Goal: Task Accomplishment & Management: Manage account settings

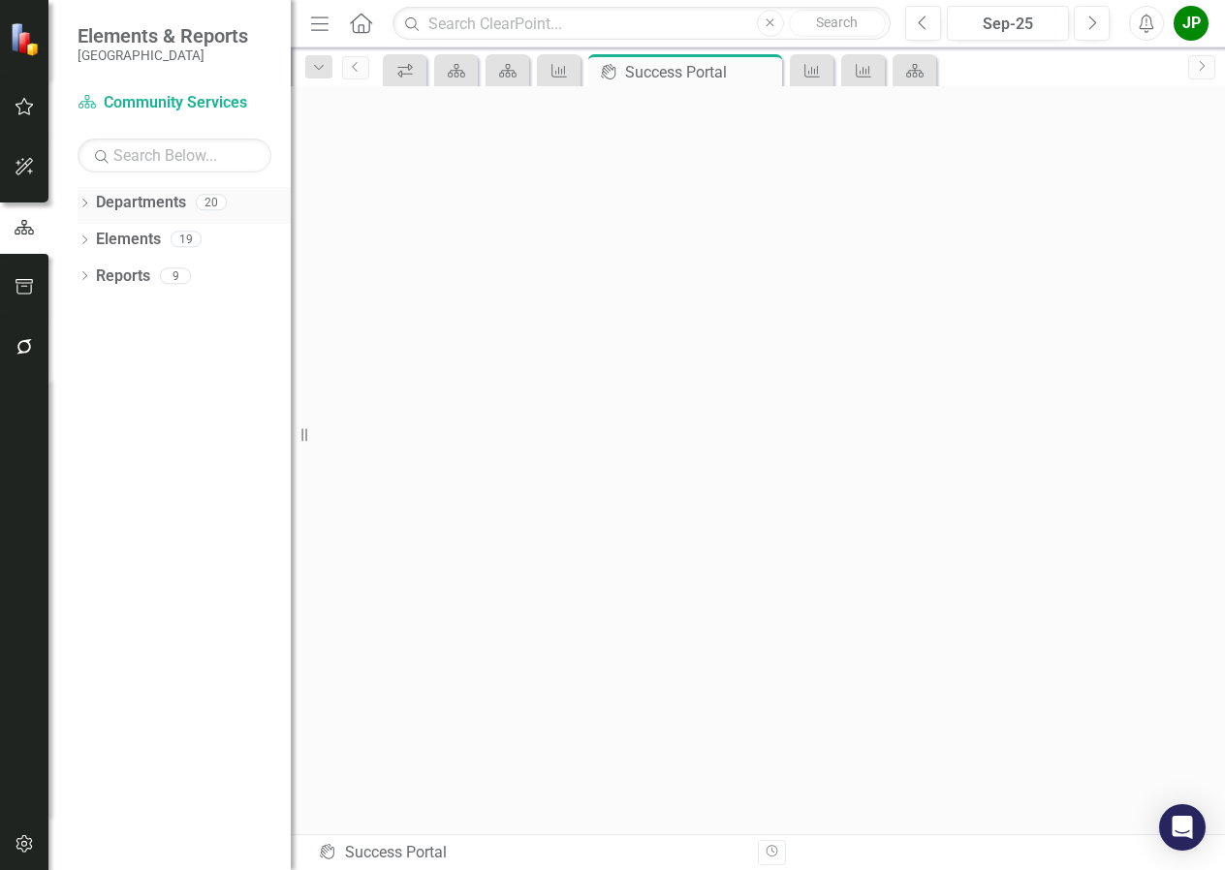
click at [148, 207] on link "Departments" at bounding box center [141, 203] width 90 height 22
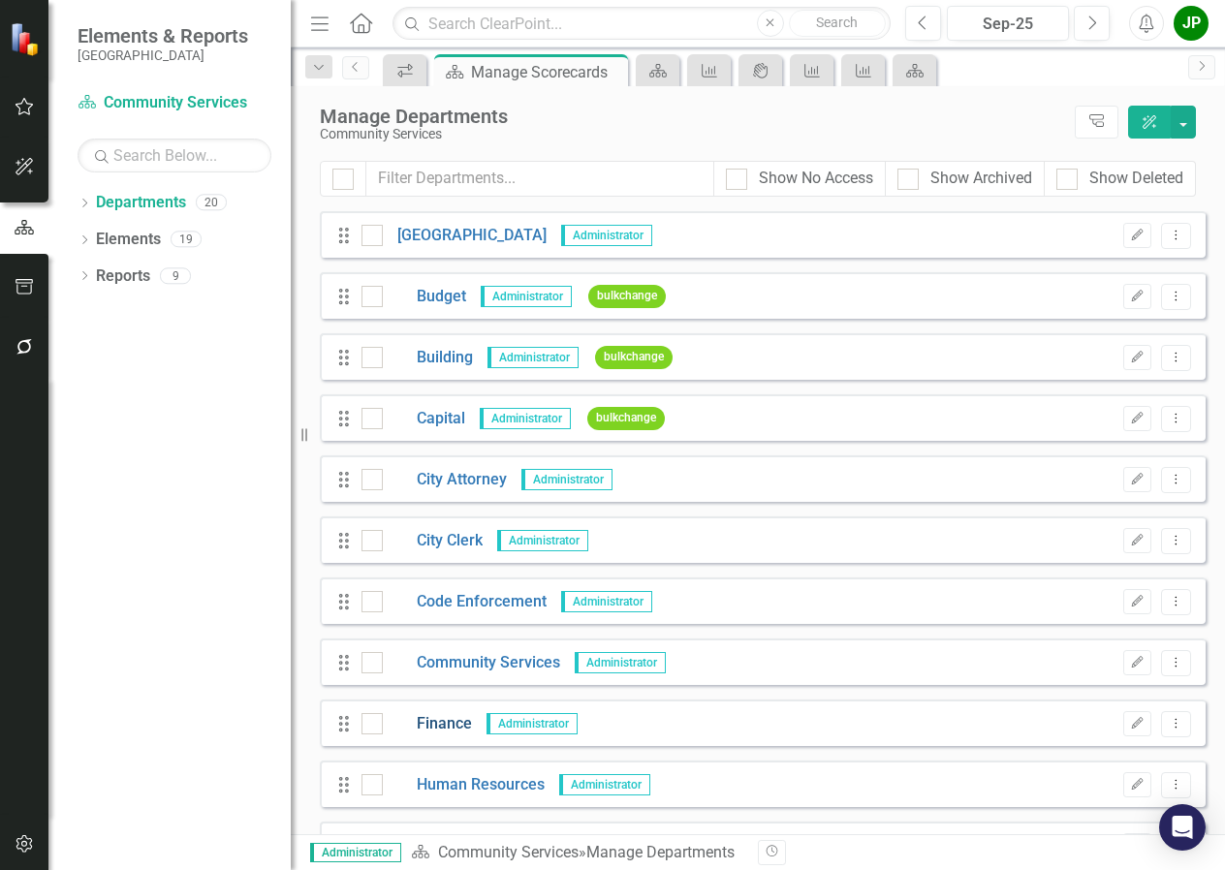
click at [456, 729] on link "Finance" at bounding box center [427, 724] width 89 height 22
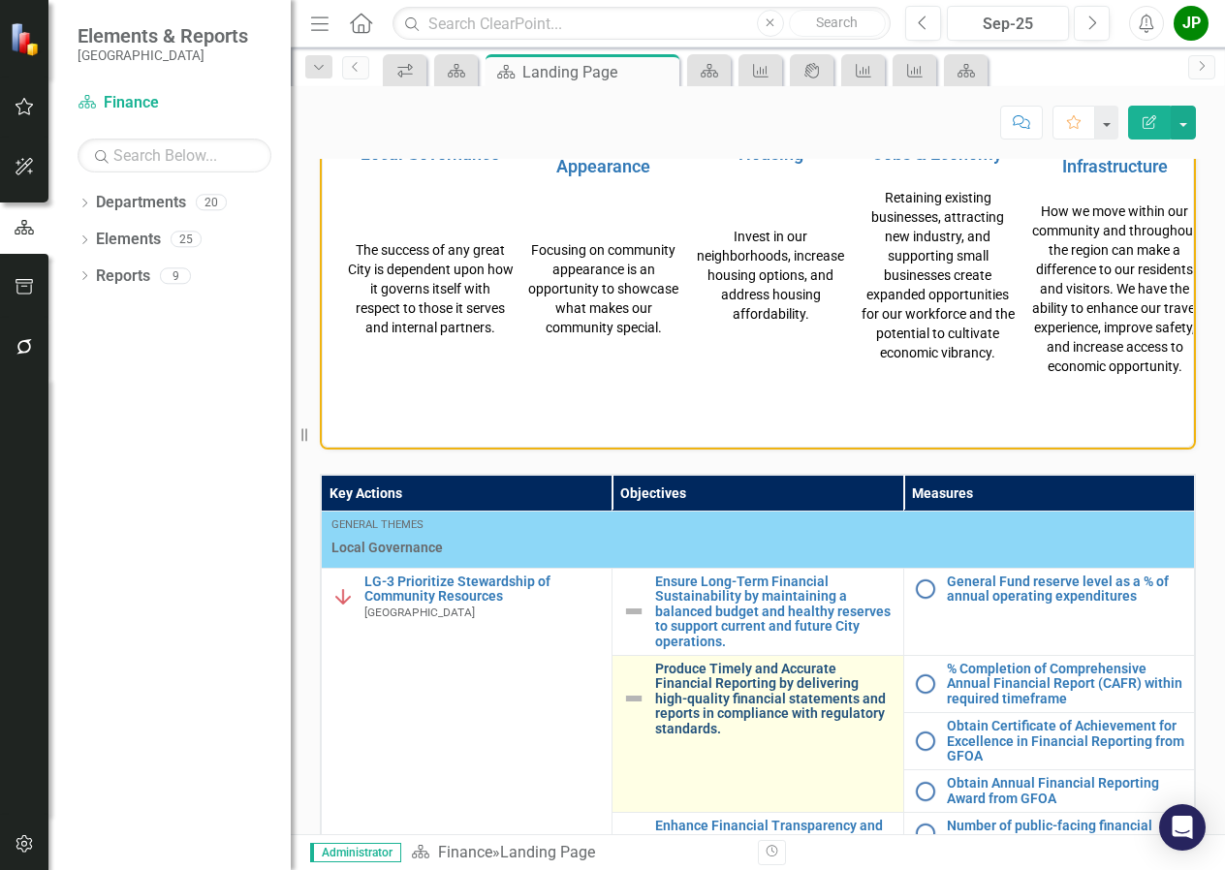
scroll to position [1066, 0]
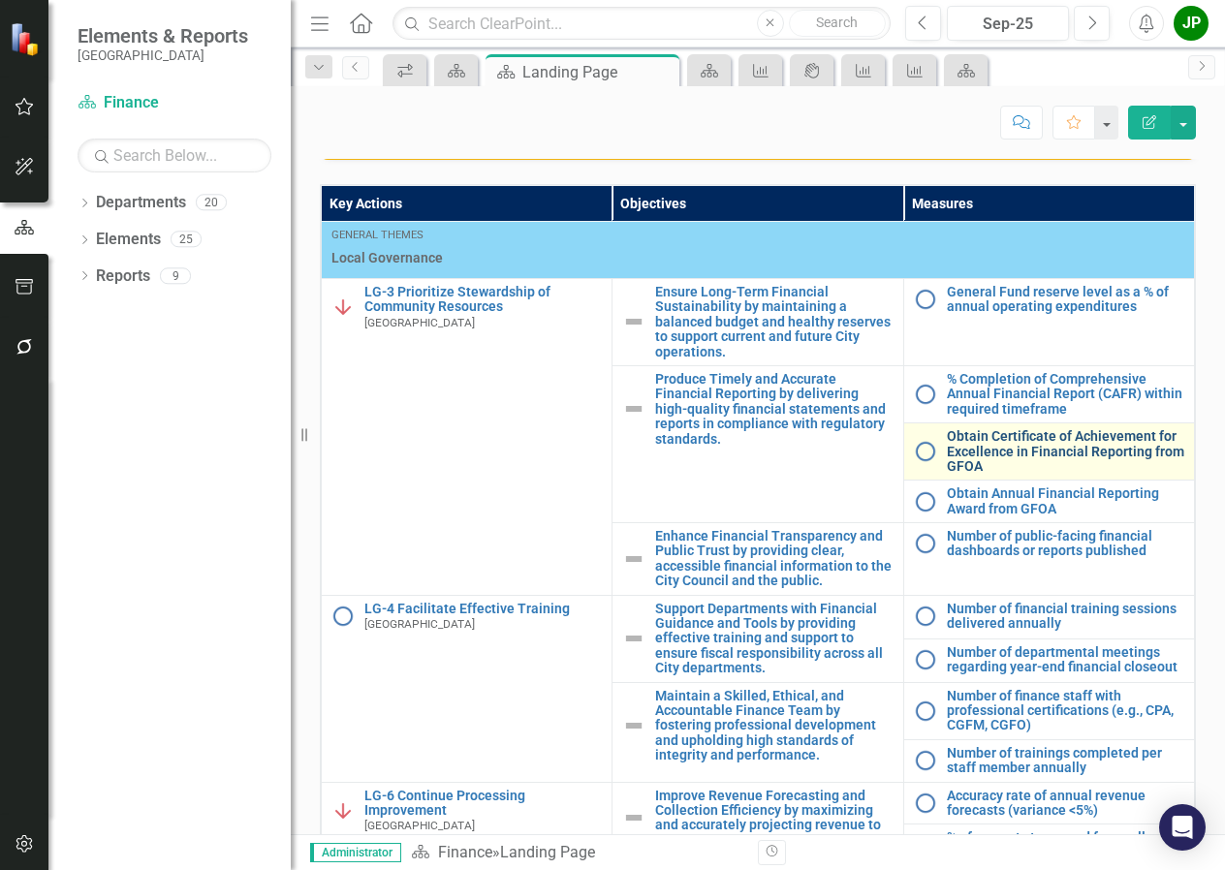
click at [998, 462] on link "Obtain Certificate of Achievement for Excellence in Financial Reporting from GF…" at bounding box center [1065, 451] width 237 height 45
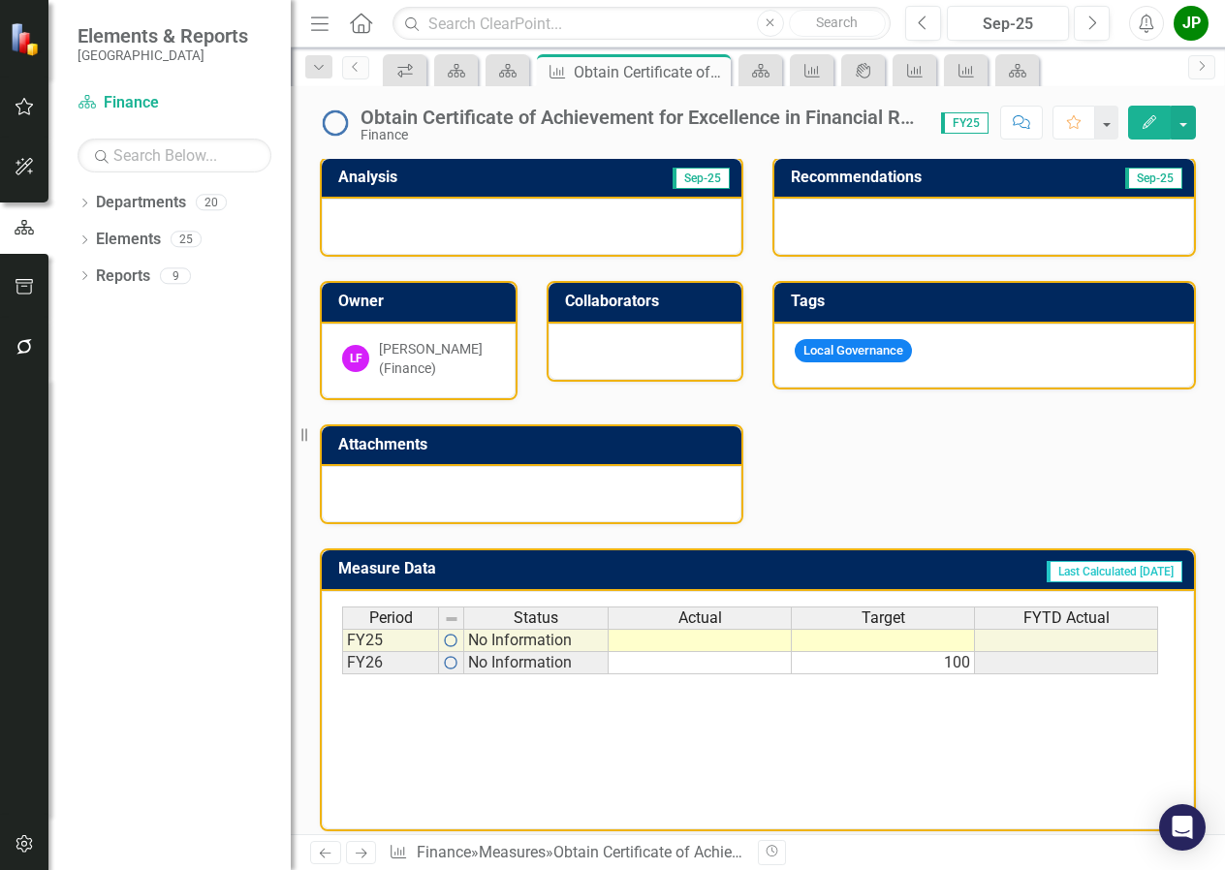
scroll to position [410, 0]
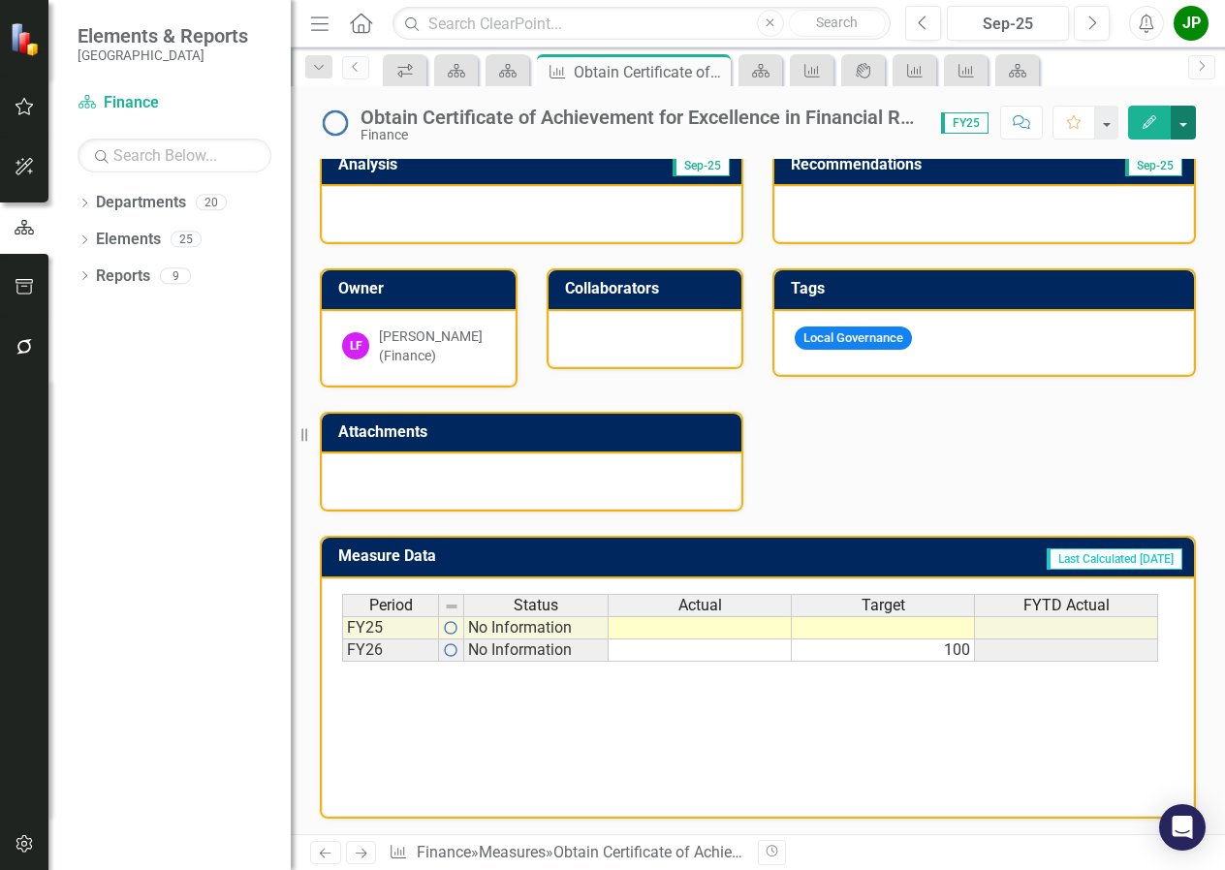
click at [1186, 127] on button "button" at bounding box center [1182, 123] width 25 height 34
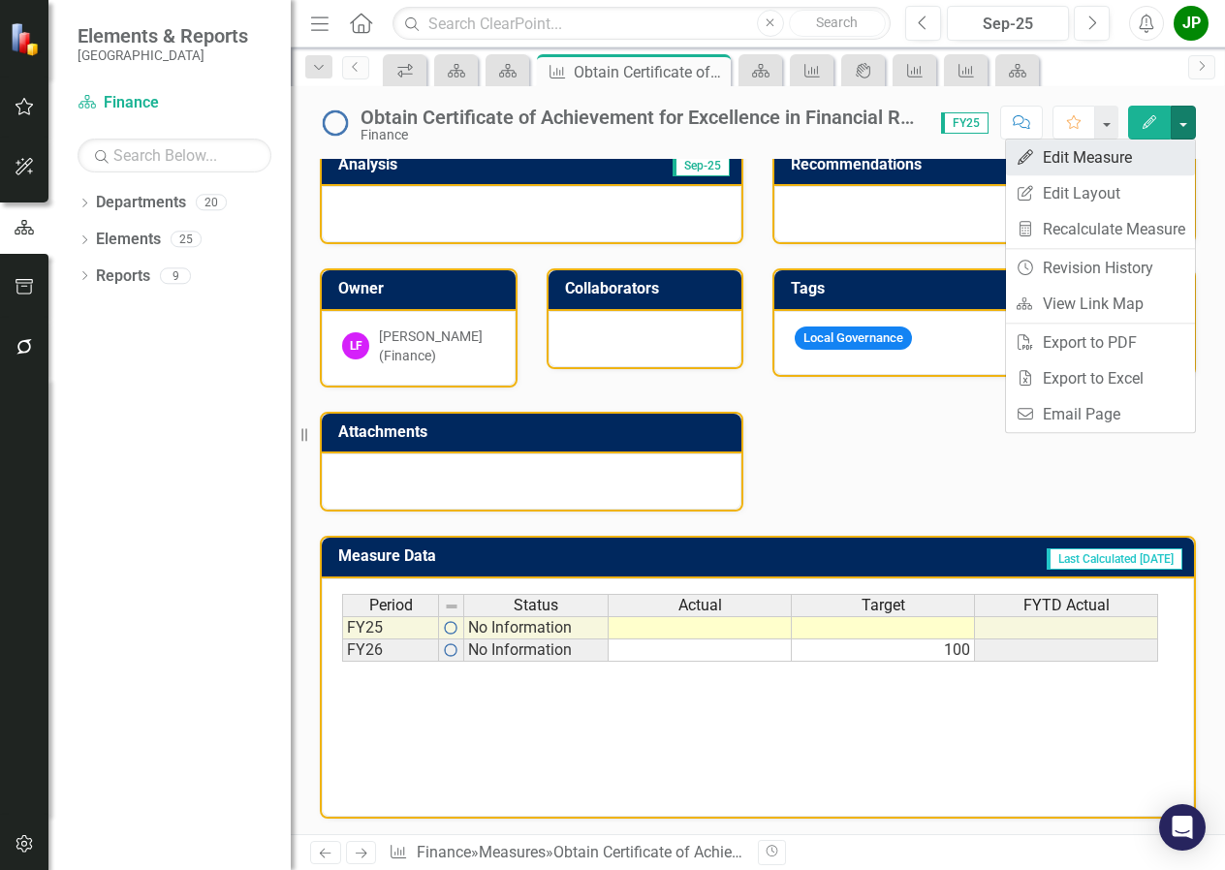
click at [1074, 163] on link "Edit Edit Measure" at bounding box center [1100, 158] width 189 height 36
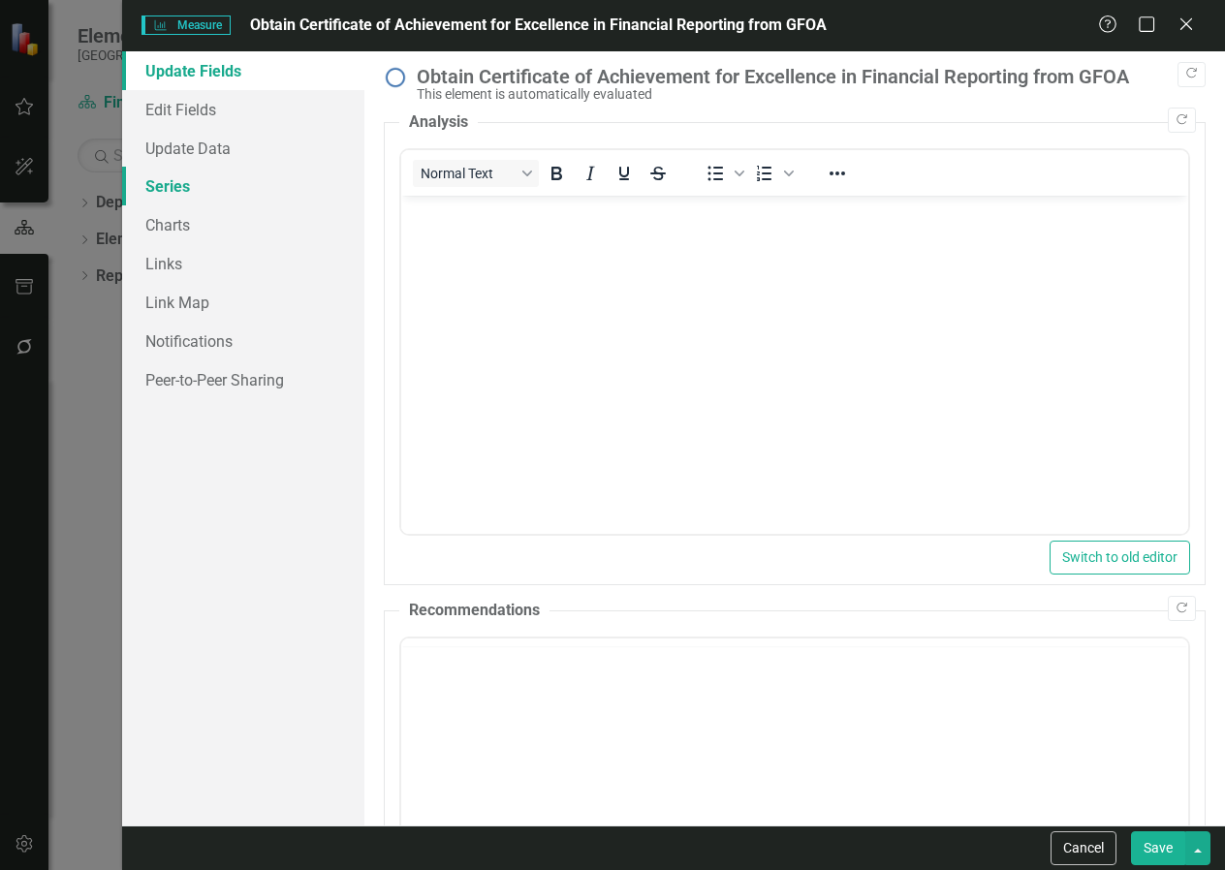
scroll to position [0, 0]
click at [200, 118] on link "Edit Fields" at bounding box center [243, 109] width 242 height 39
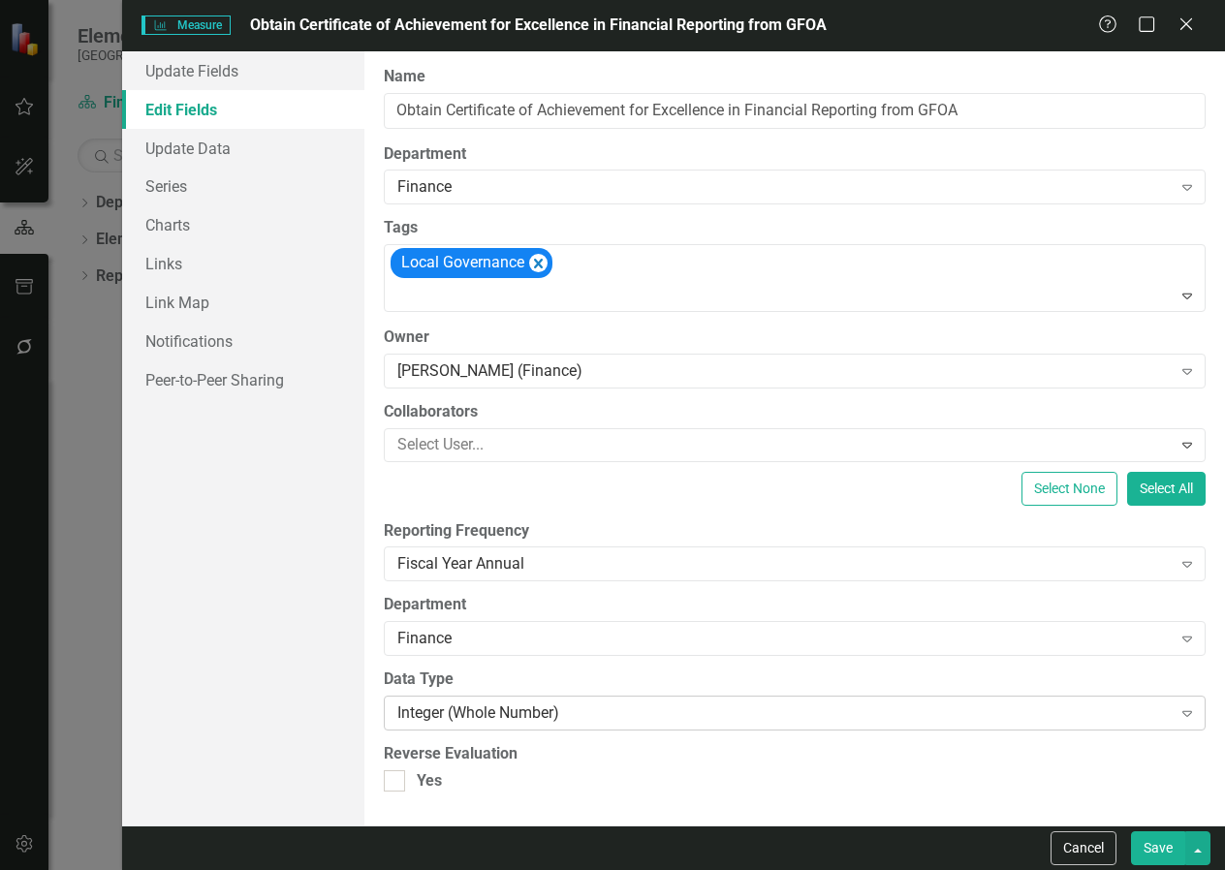
click at [1182, 714] on icon "Expand" at bounding box center [1186, 713] width 19 height 16
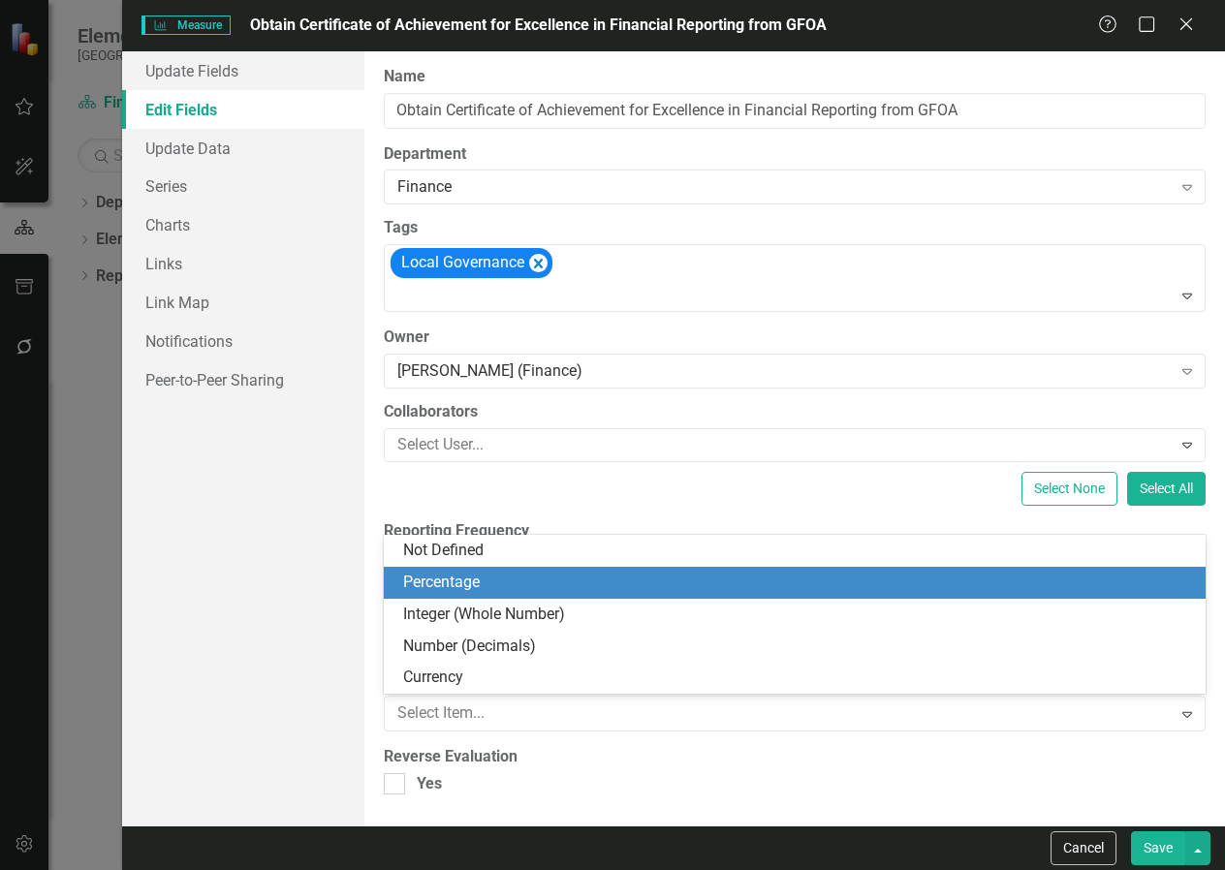
click at [712, 589] on div "Percentage" at bounding box center [798, 583] width 791 height 22
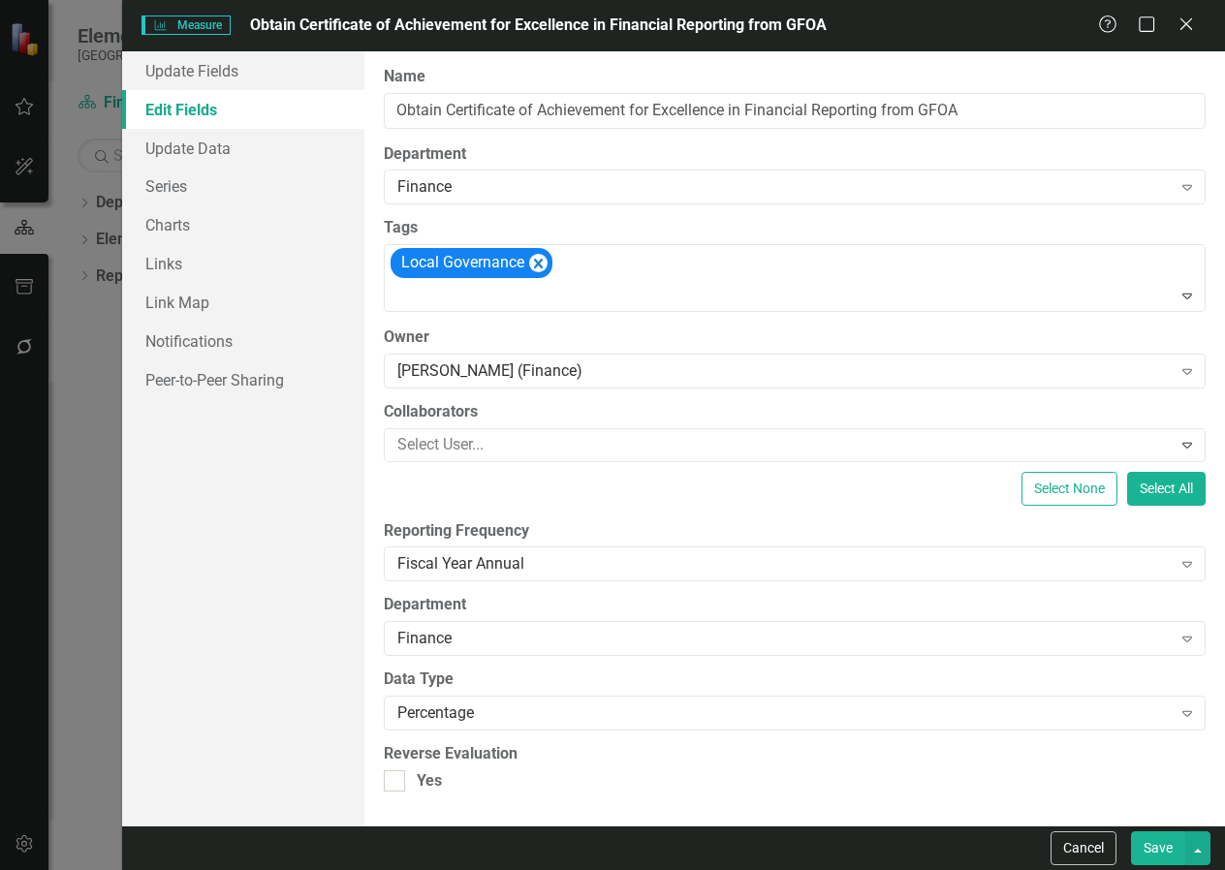
click at [1167, 850] on button "Save" at bounding box center [1158, 848] width 54 height 34
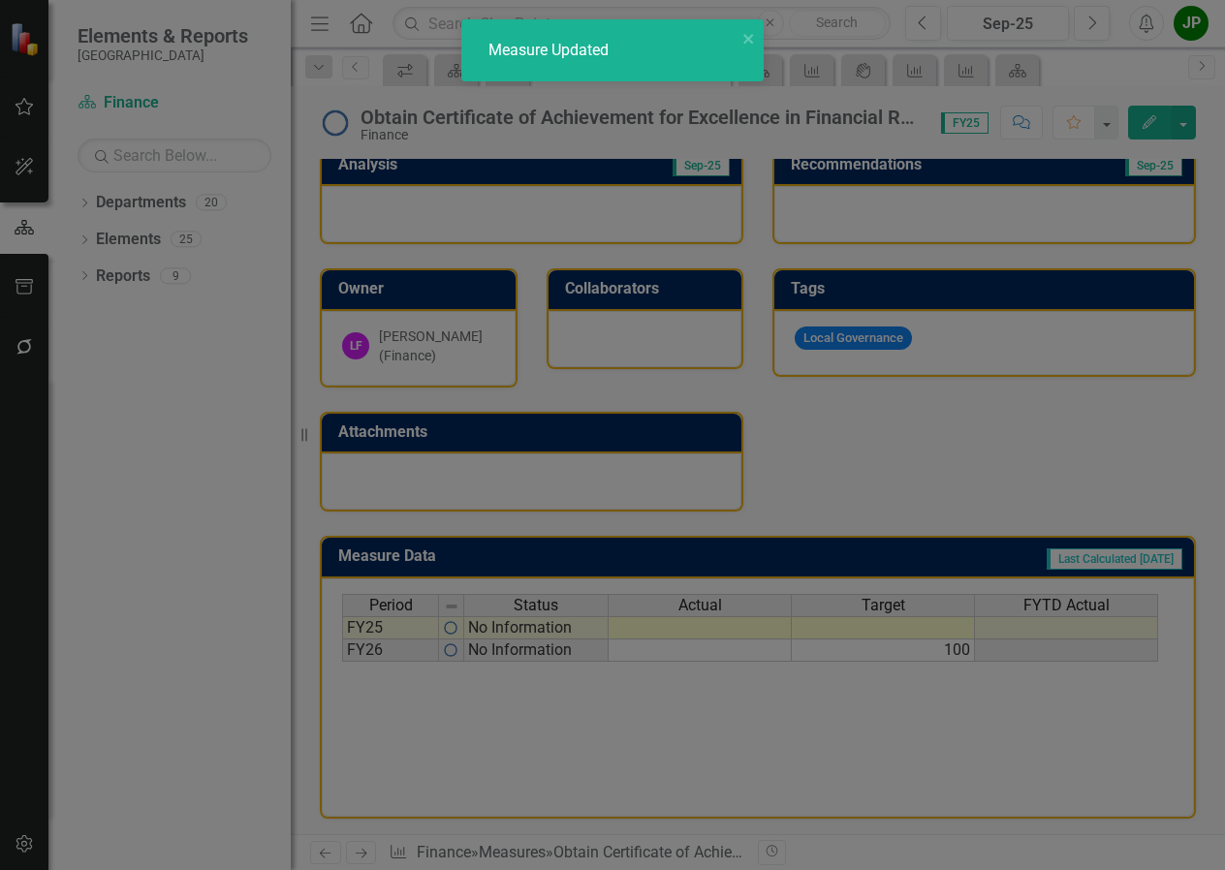
checkbox input "true"
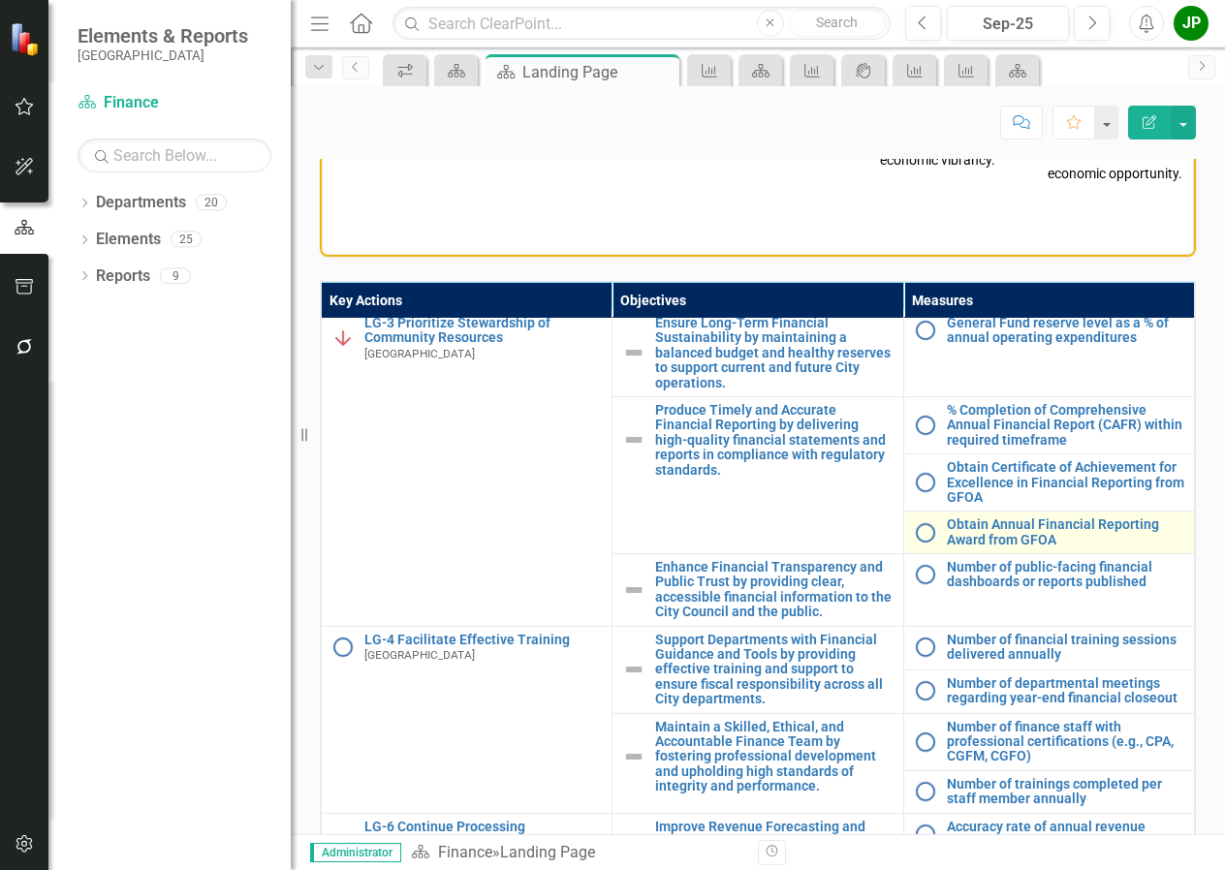
scroll to position [97, 0]
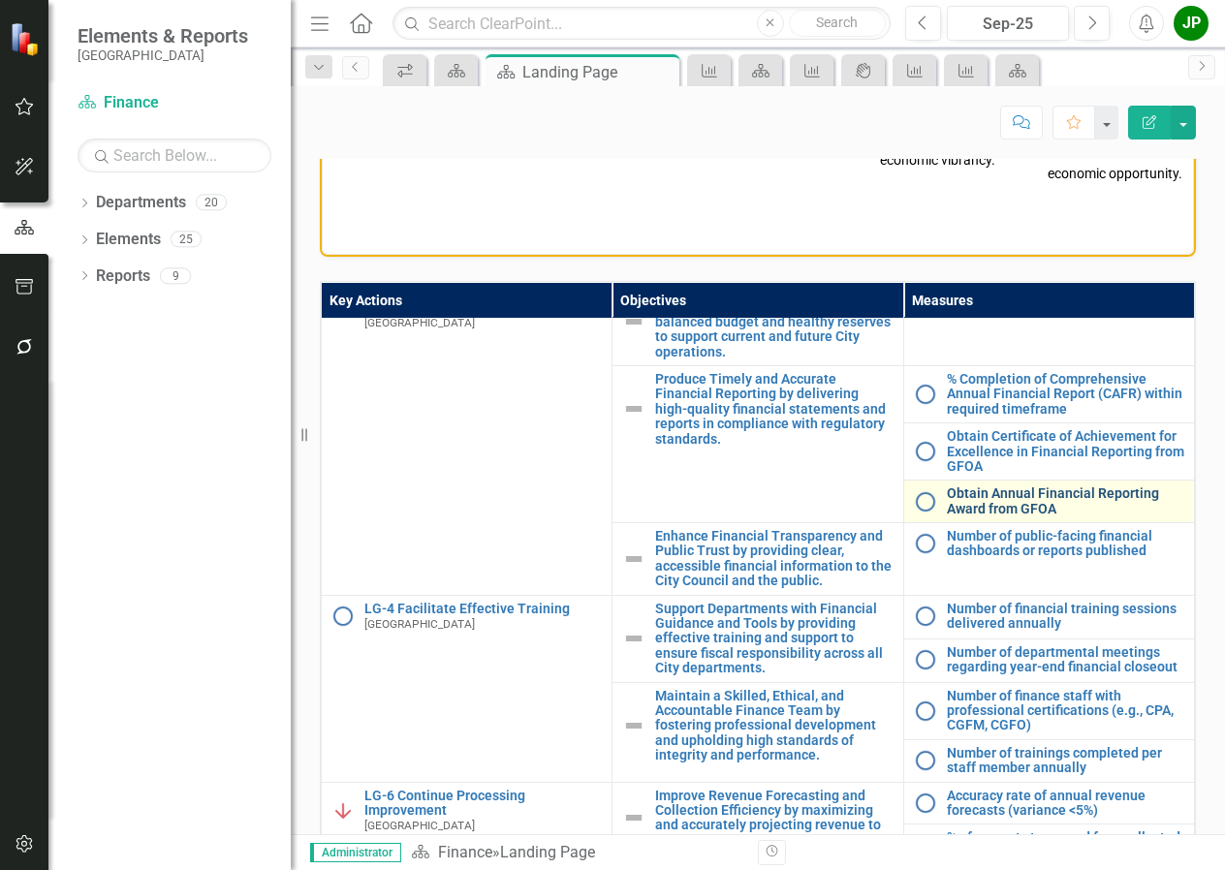
click at [1000, 514] on link "Obtain Annual Financial Reporting Award from GFOA" at bounding box center [1065, 501] width 237 height 30
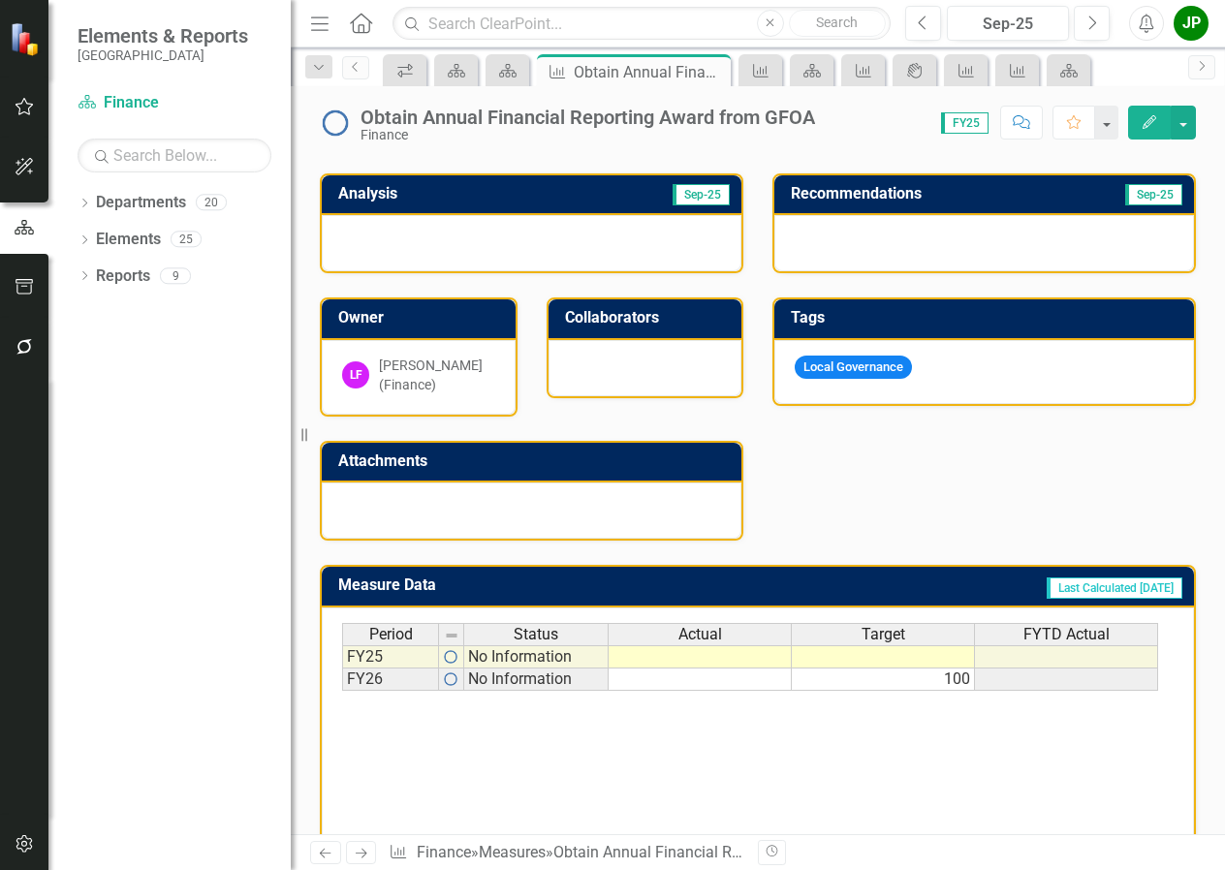
scroll to position [388, 0]
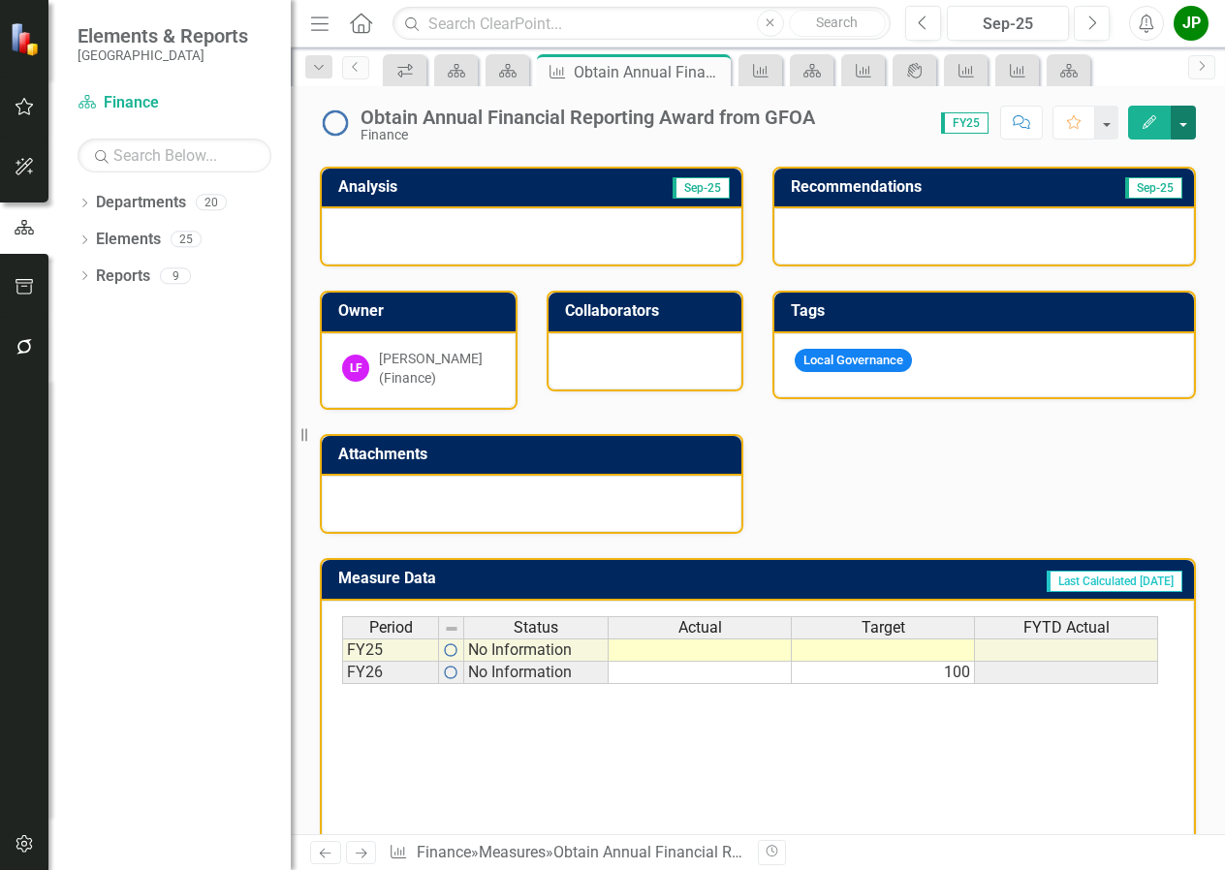
click at [1182, 134] on button "button" at bounding box center [1182, 123] width 25 height 34
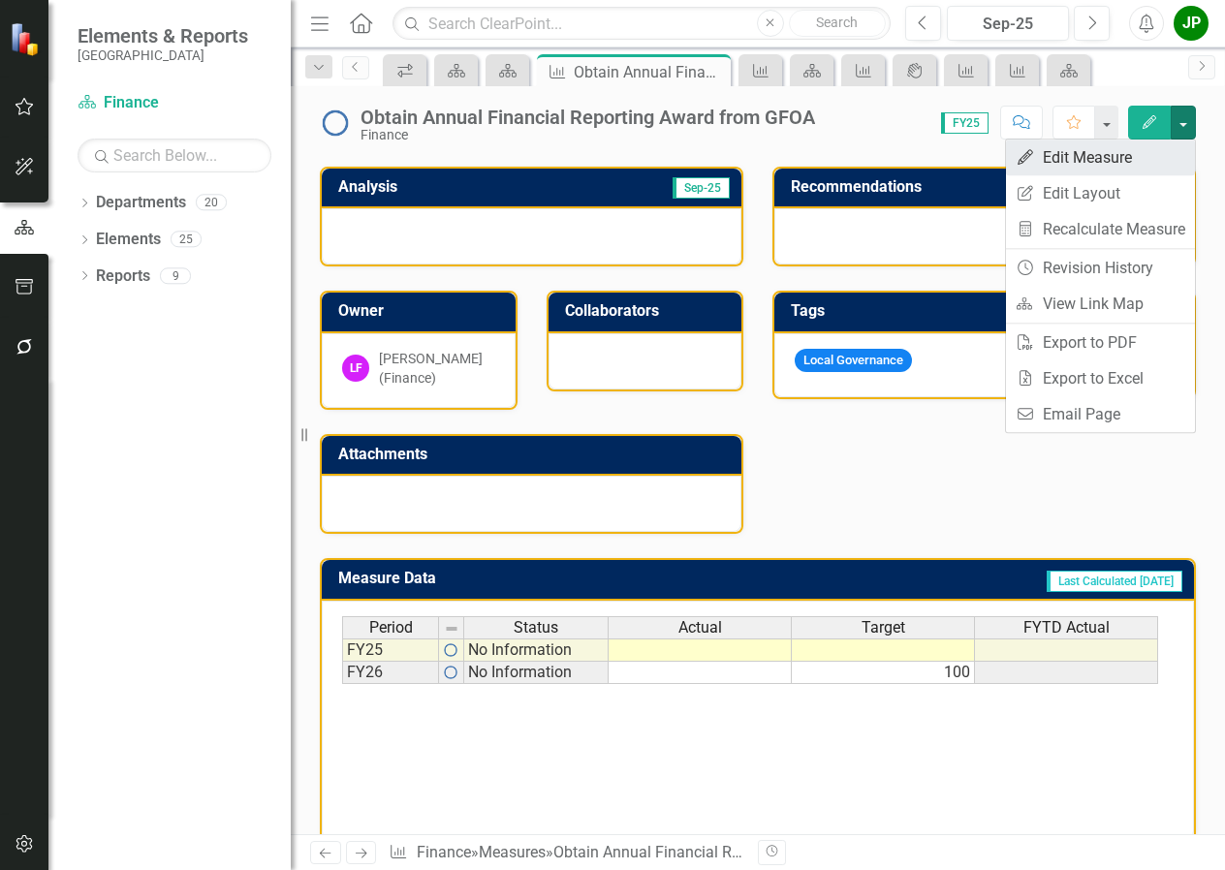
click at [1061, 171] on link "Edit Edit Measure" at bounding box center [1100, 158] width 189 height 36
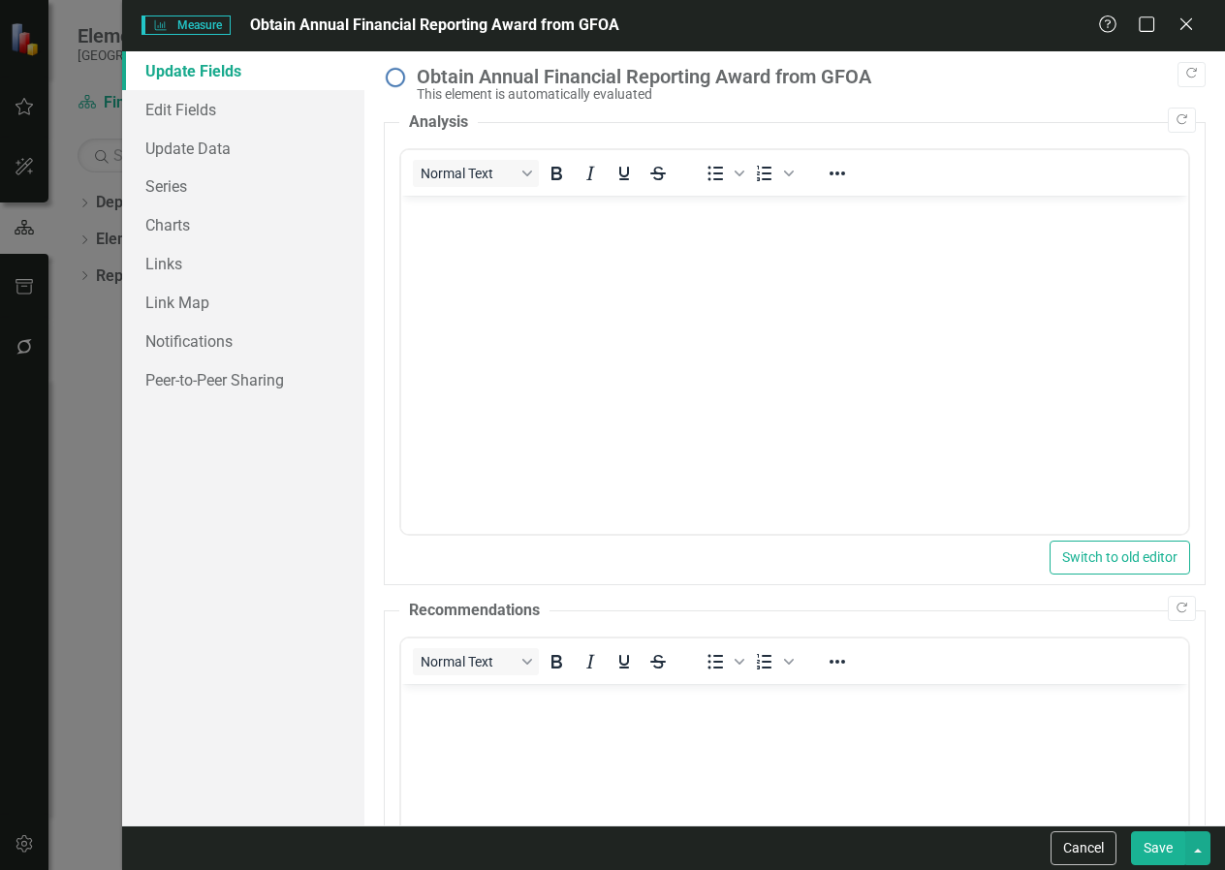
scroll to position [0, 0]
click at [196, 116] on link "Edit Fields" at bounding box center [243, 109] width 242 height 39
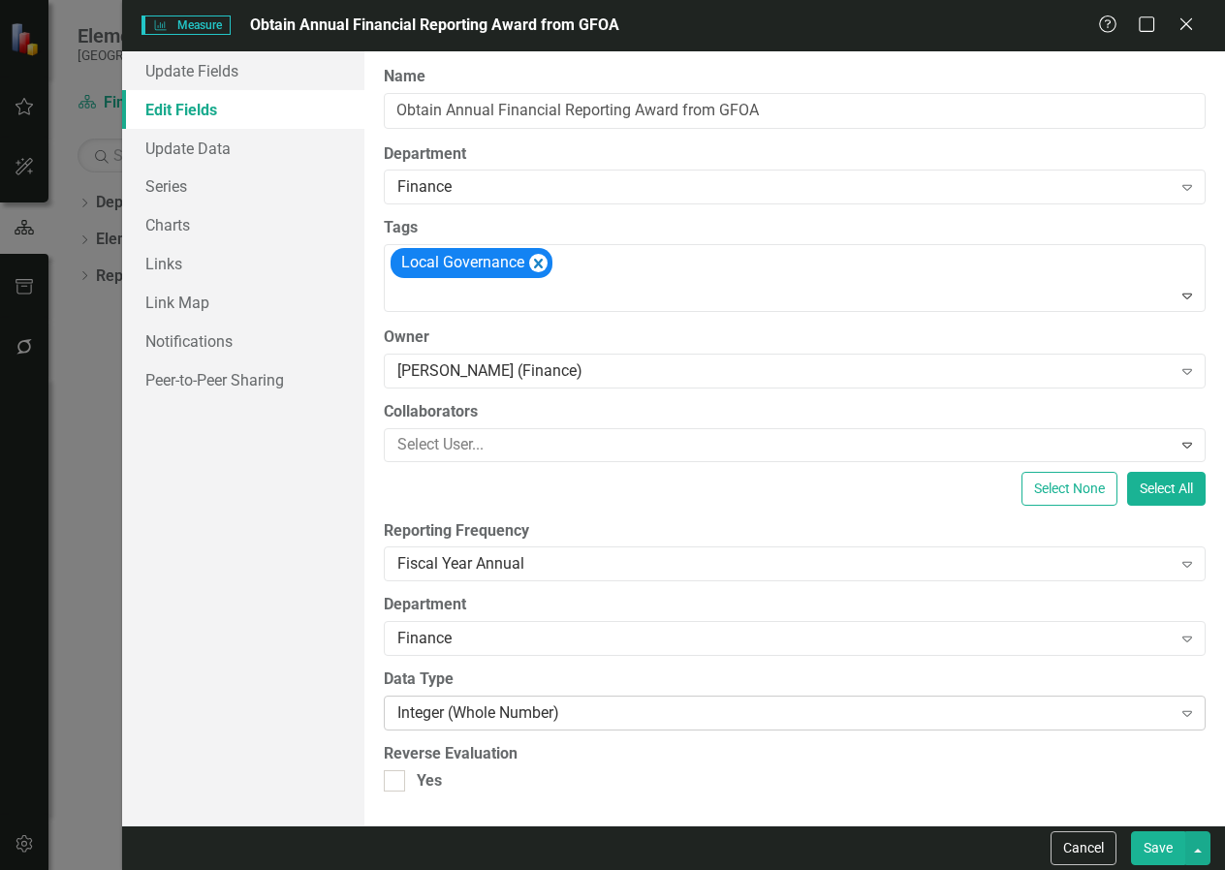
click at [1190, 707] on icon "Expand" at bounding box center [1186, 713] width 19 height 16
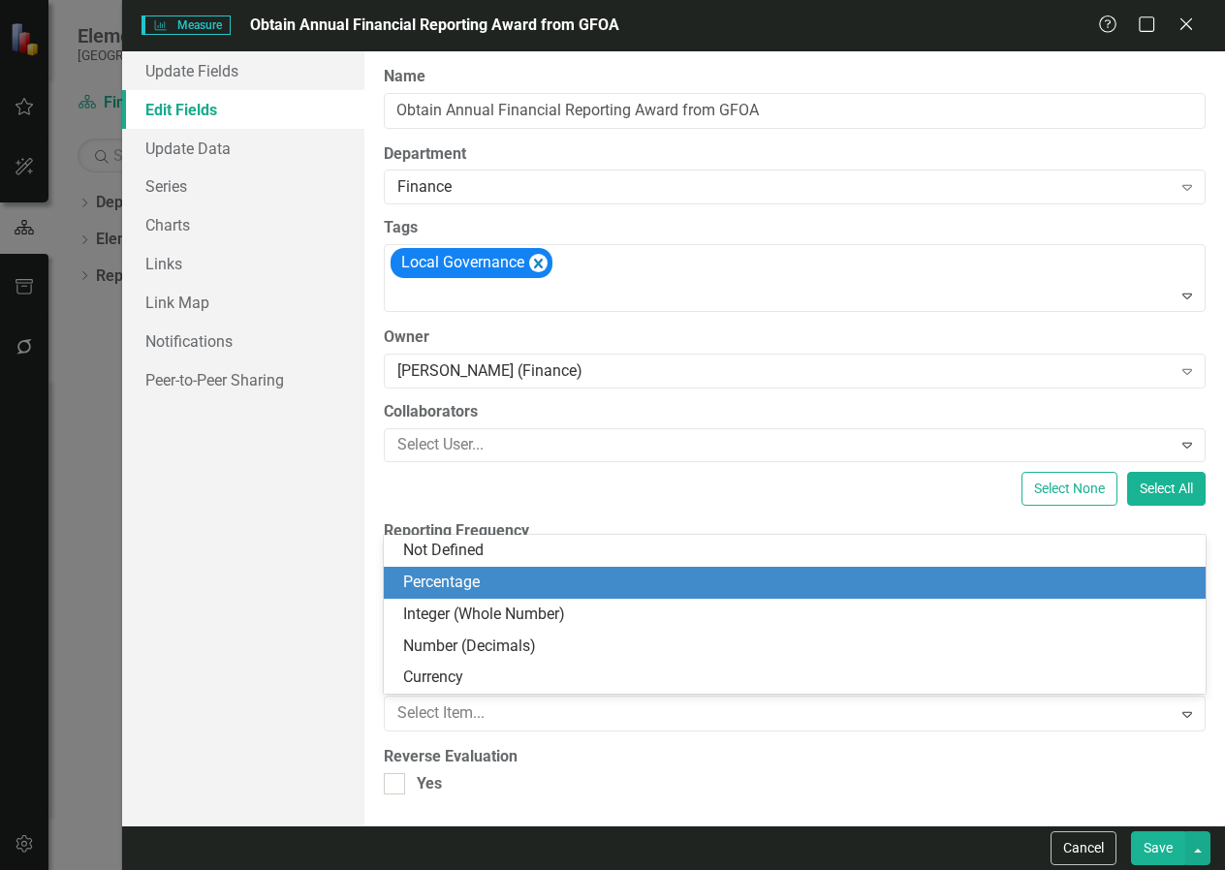
click at [731, 587] on div "Percentage" at bounding box center [798, 583] width 791 height 22
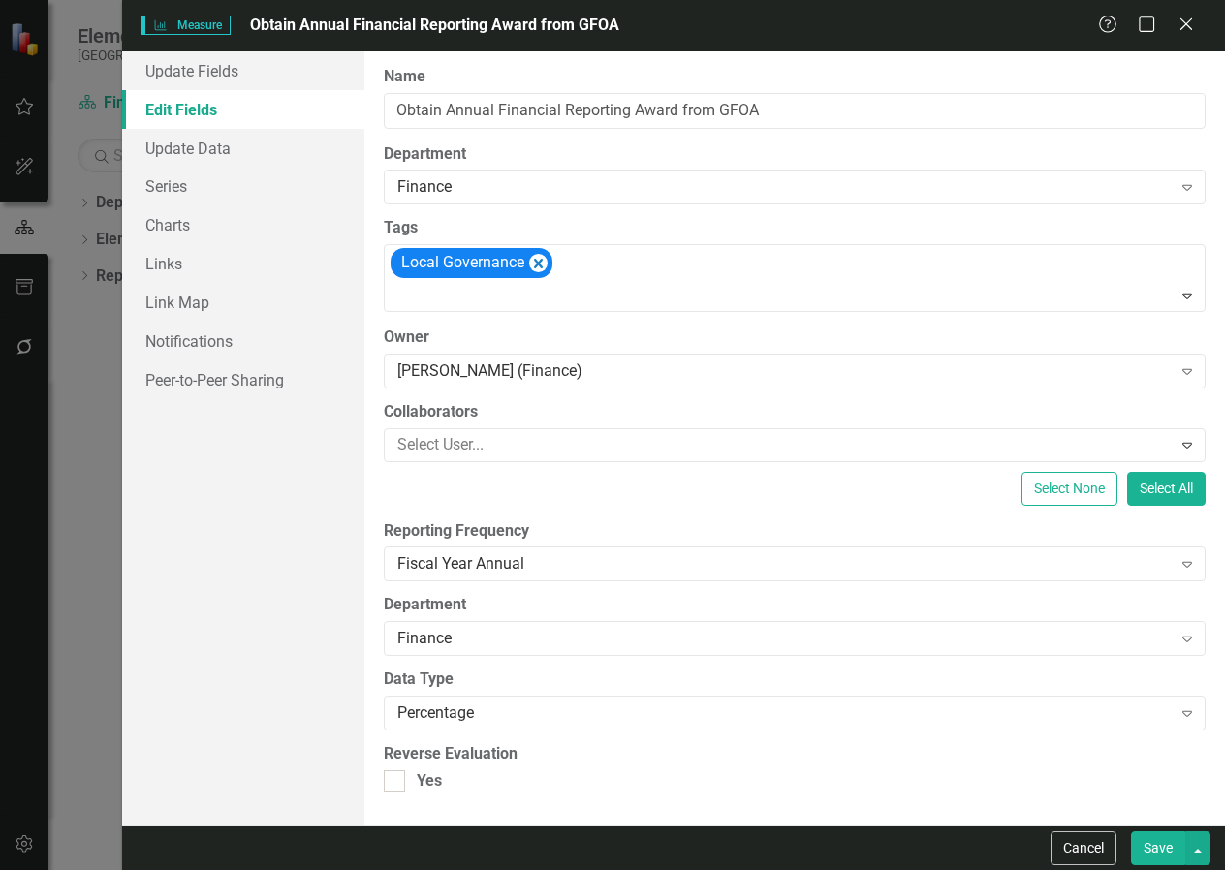
click at [1145, 845] on button "Save" at bounding box center [1158, 848] width 54 height 34
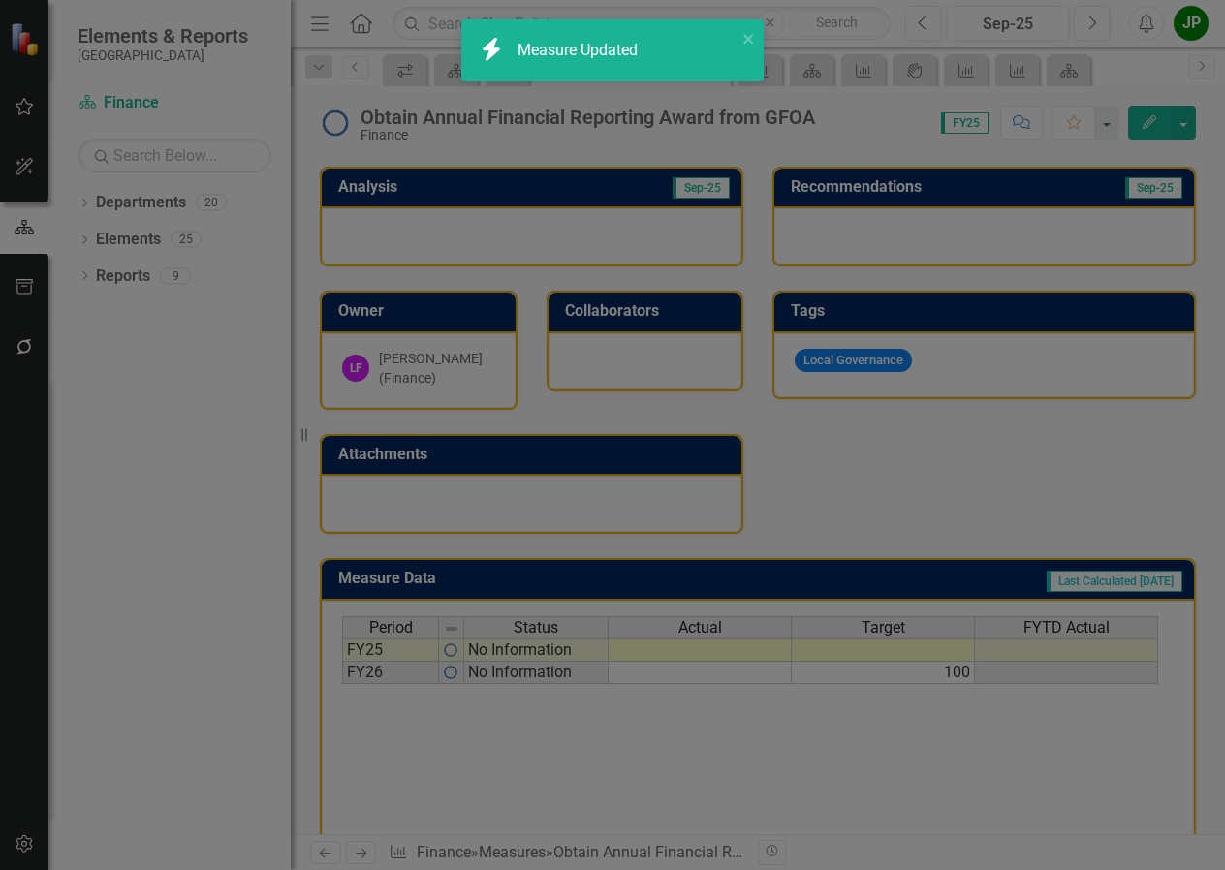
checkbox input "true"
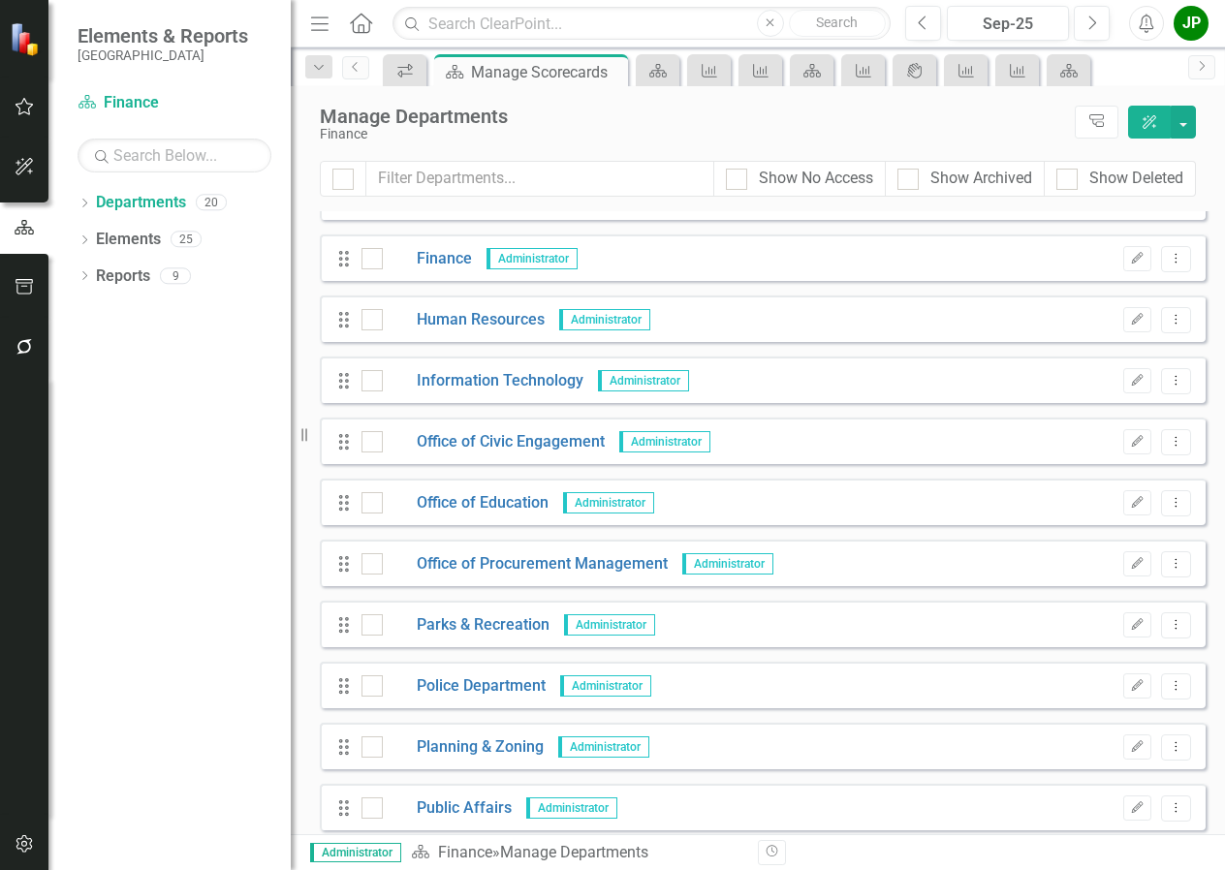
scroll to position [581, 0]
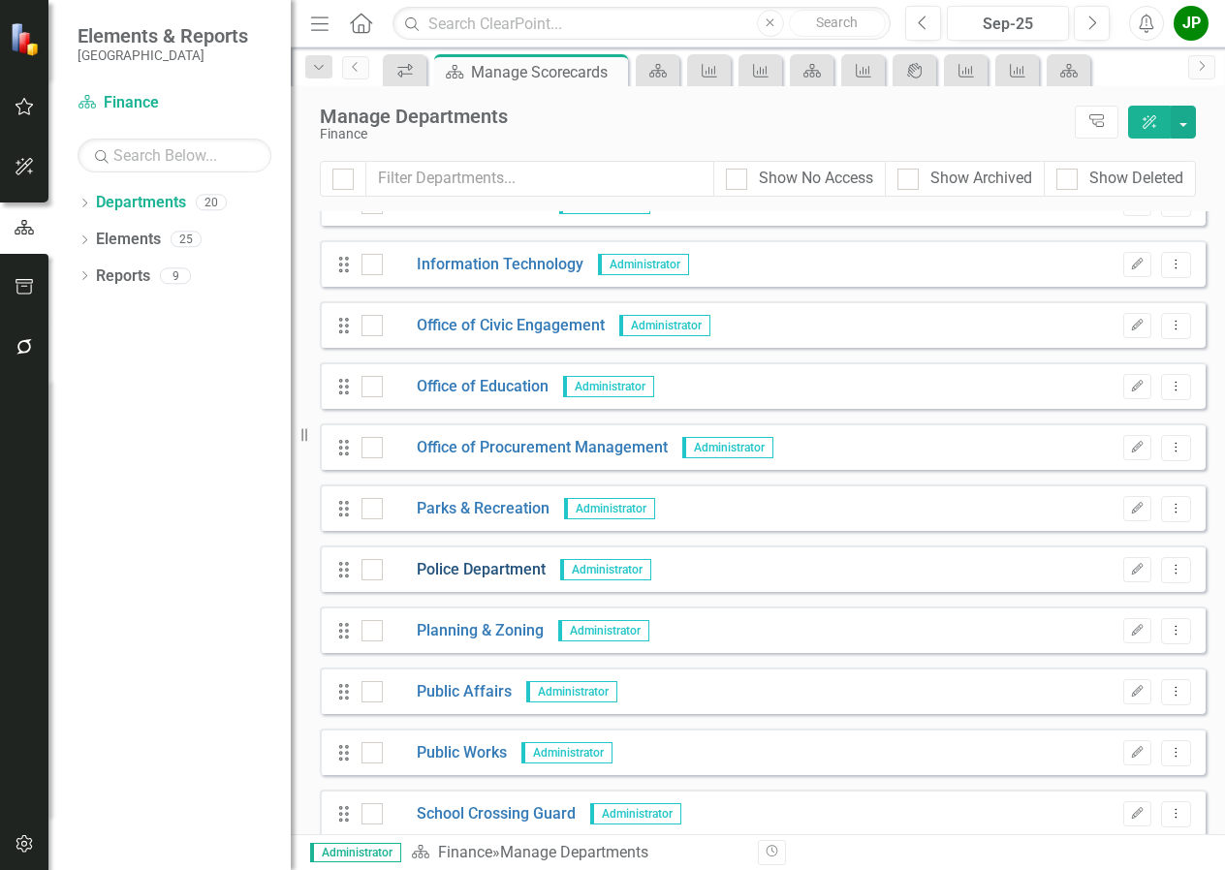
click at [467, 575] on link "Police Department" at bounding box center [464, 570] width 163 height 22
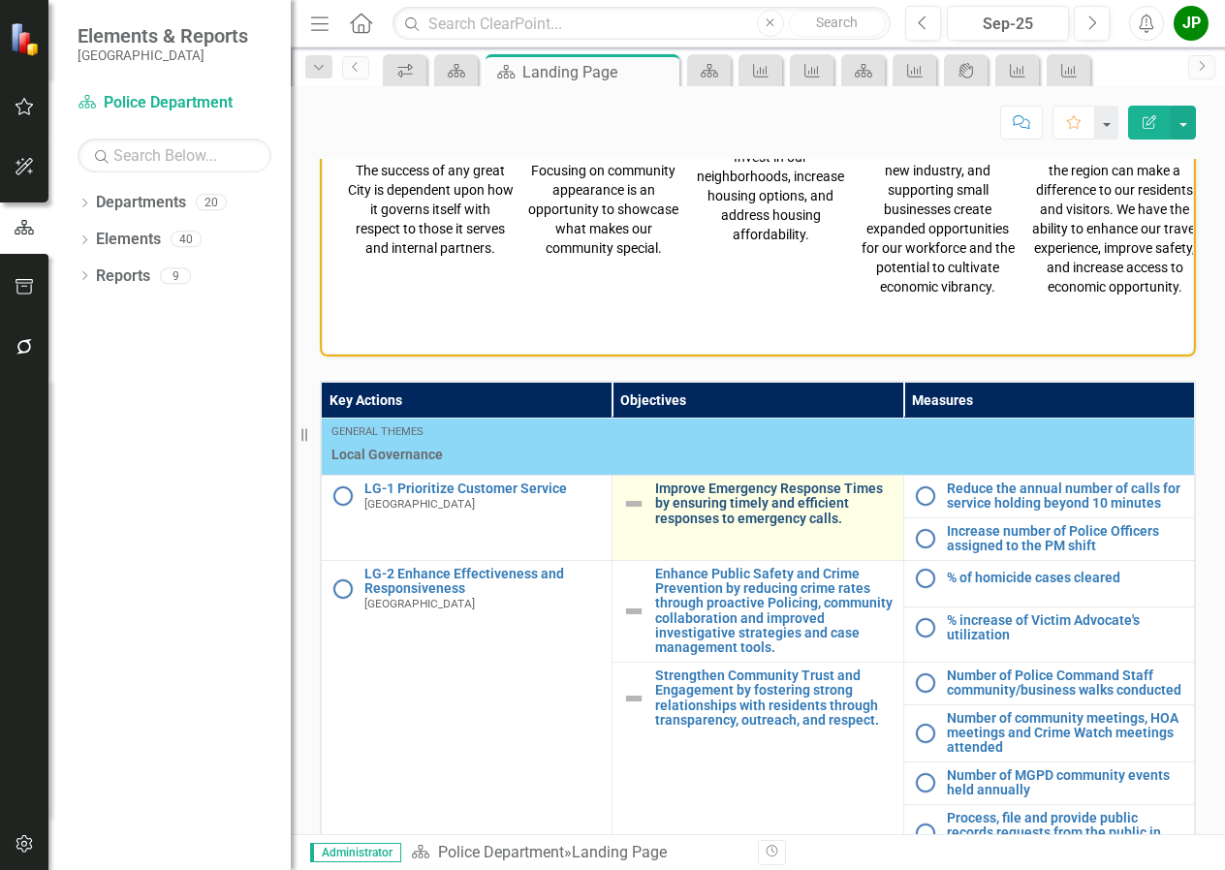
scroll to position [969, 0]
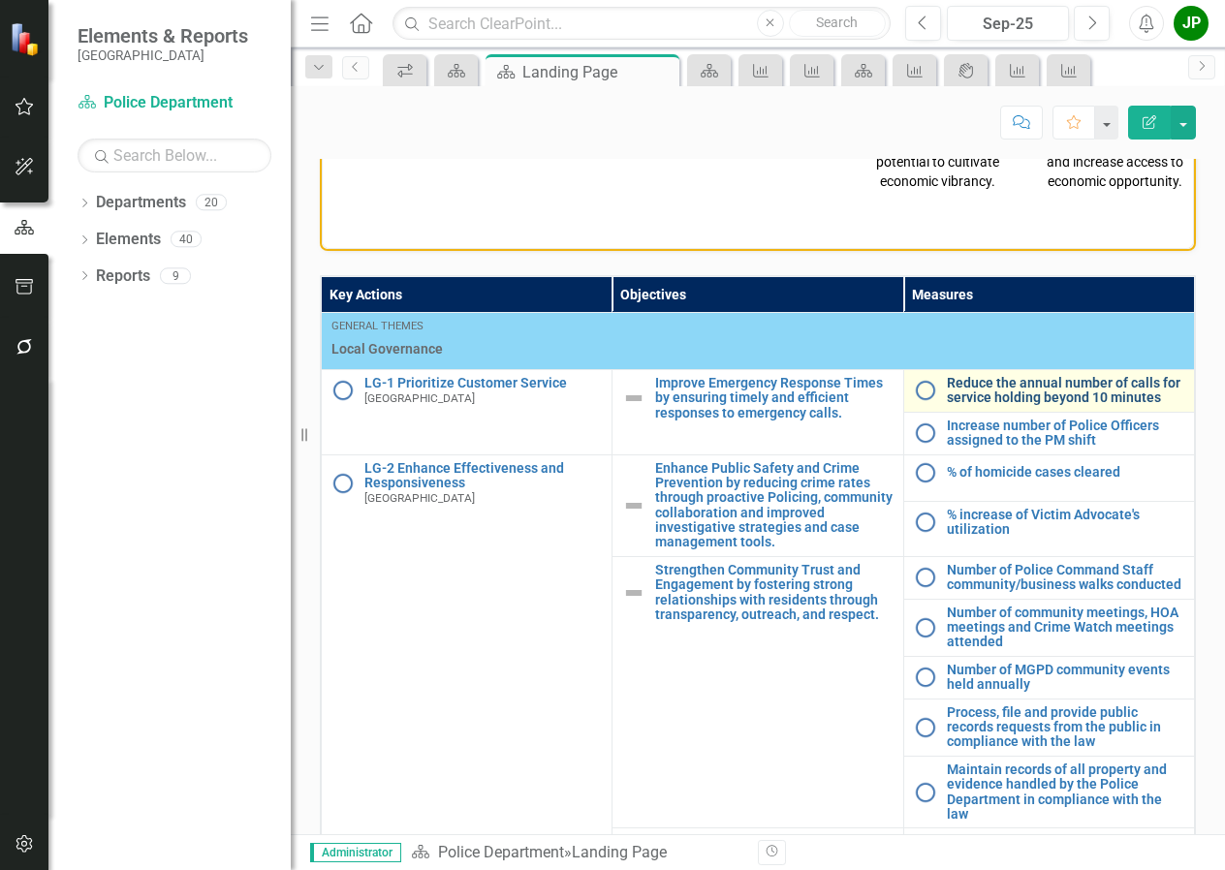
click at [1023, 406] on link "Reduce the annual number of calls for service holding beyond 10 minutes" at bounding box center [1065, 391] width 237 height 30
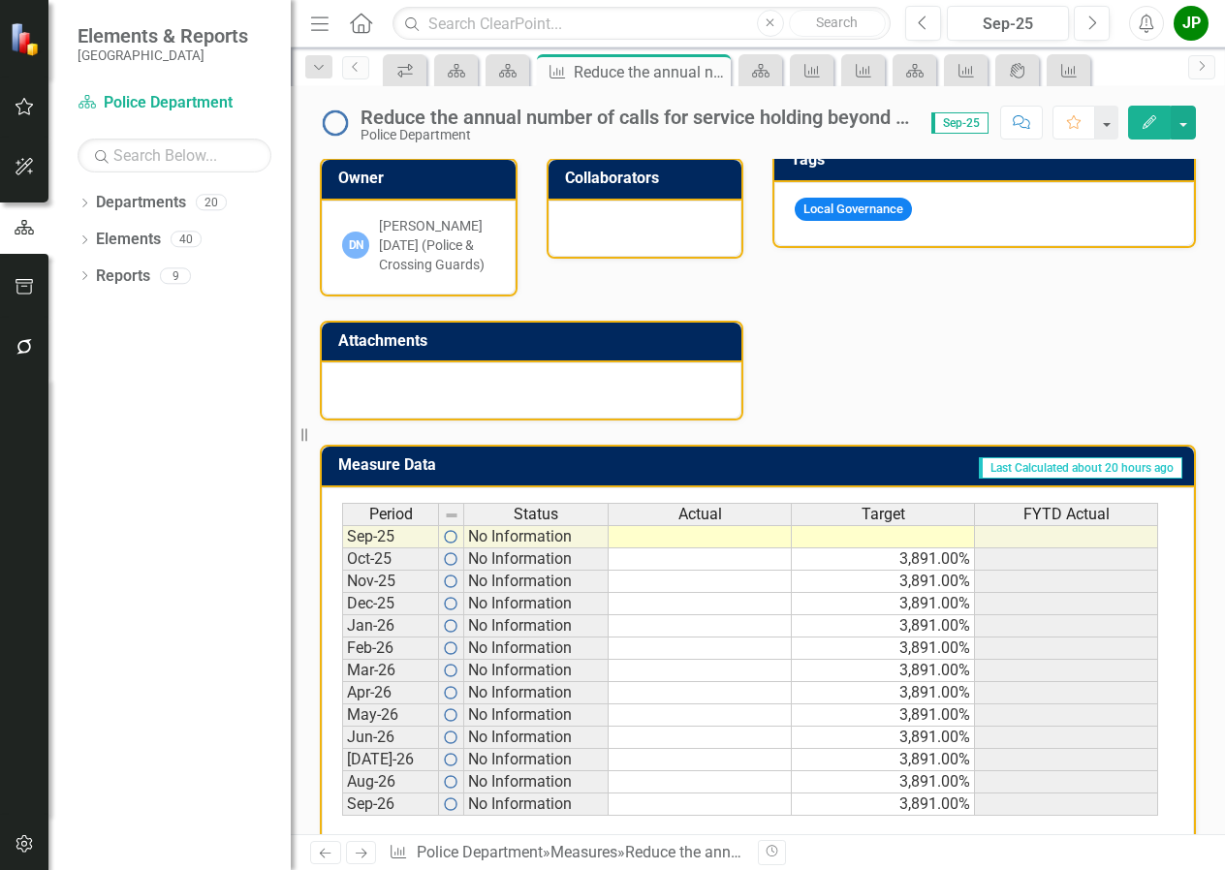
scroll to position [568, 0]
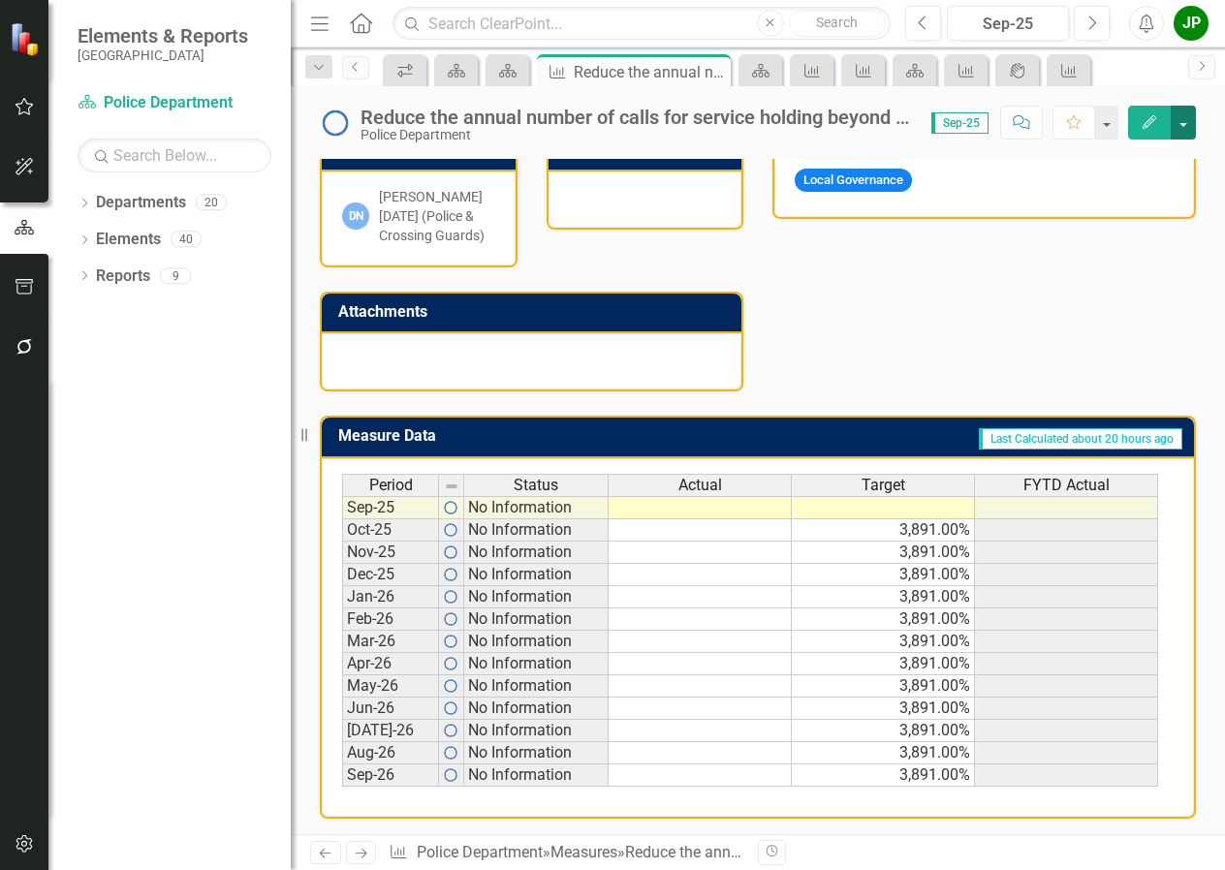
click at [1186, 129] on button "button" at bounding box center [1182, 123] width 25 height 34
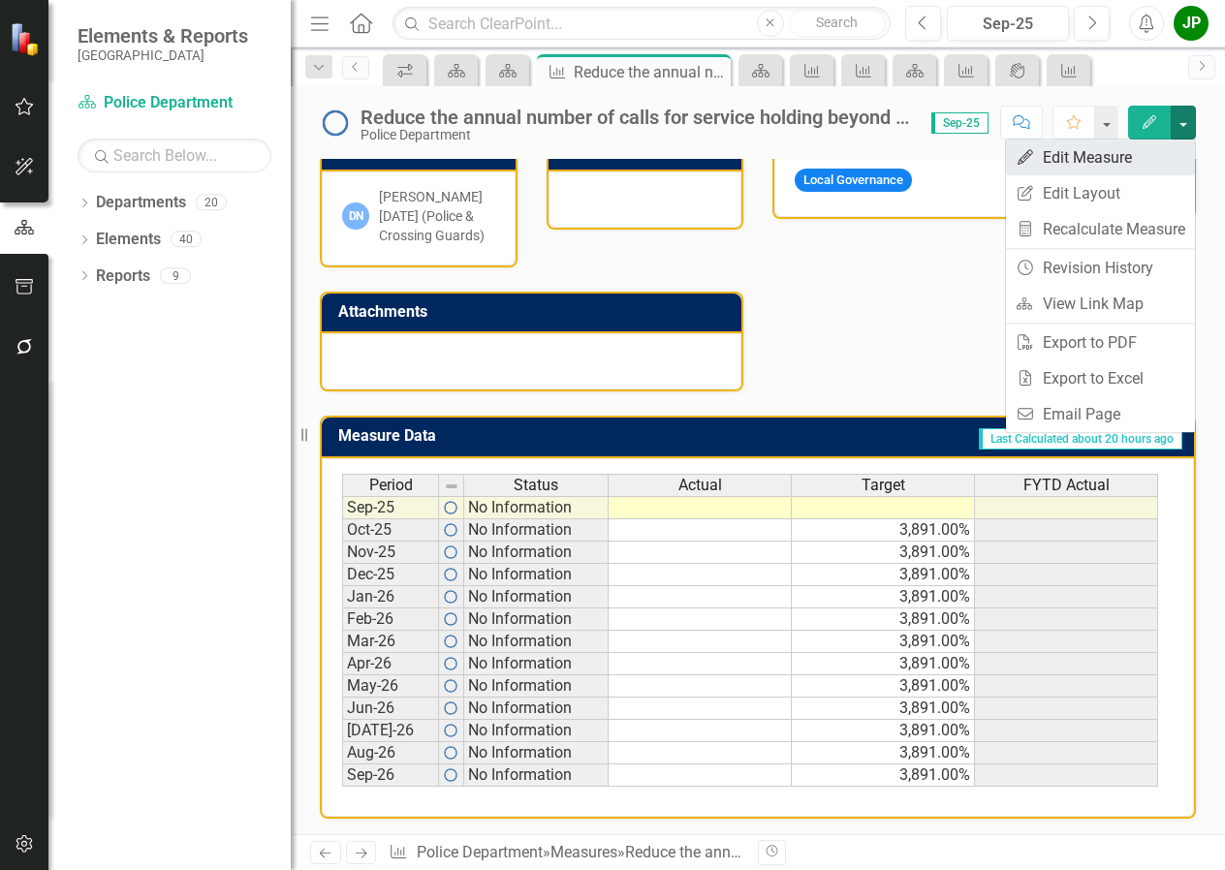
click at [1093, 162] on link "Edit Edit Measure" at bounding box center [1100, 158] width 189 height 36
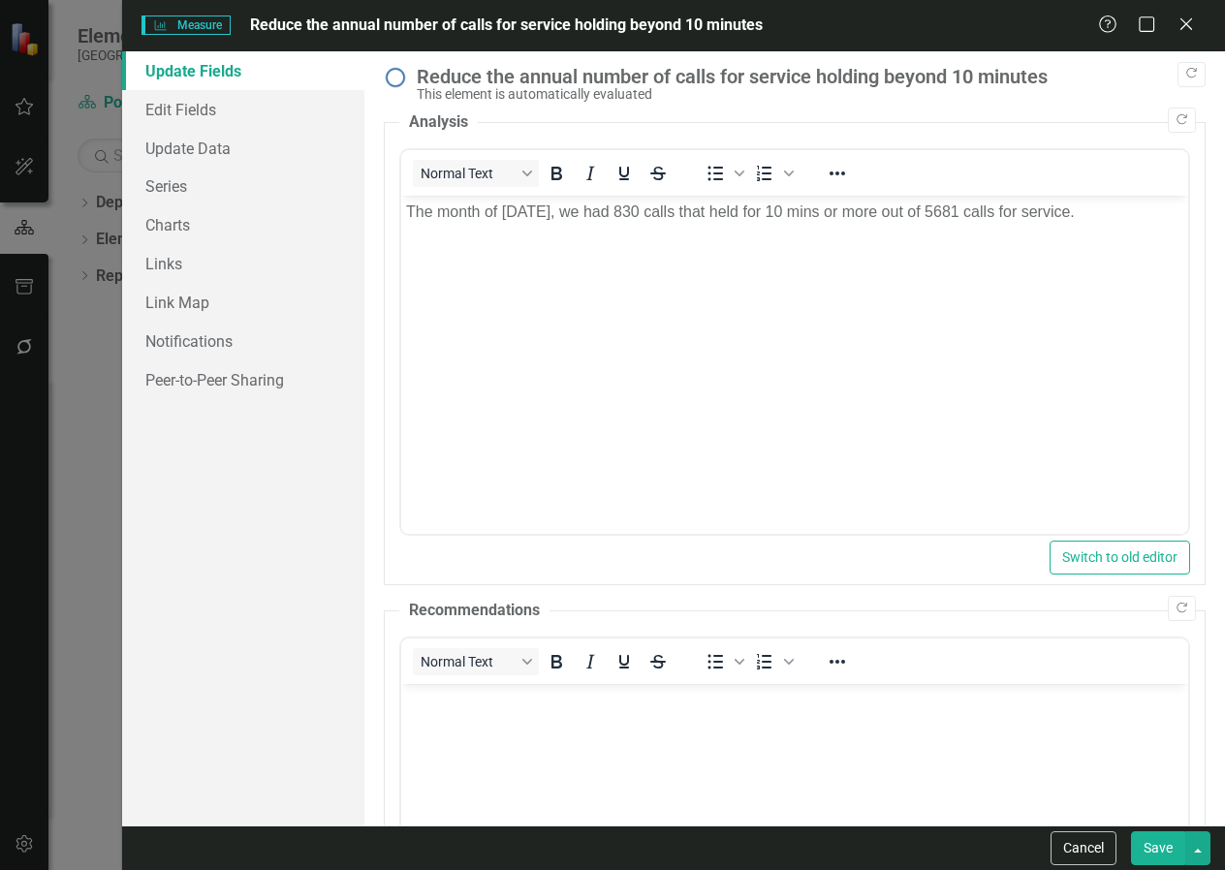
scroll to position [0, 0]
click at [182, 116] on link "Edit Fields" at bounding box center [243, 109] width 242 height 39
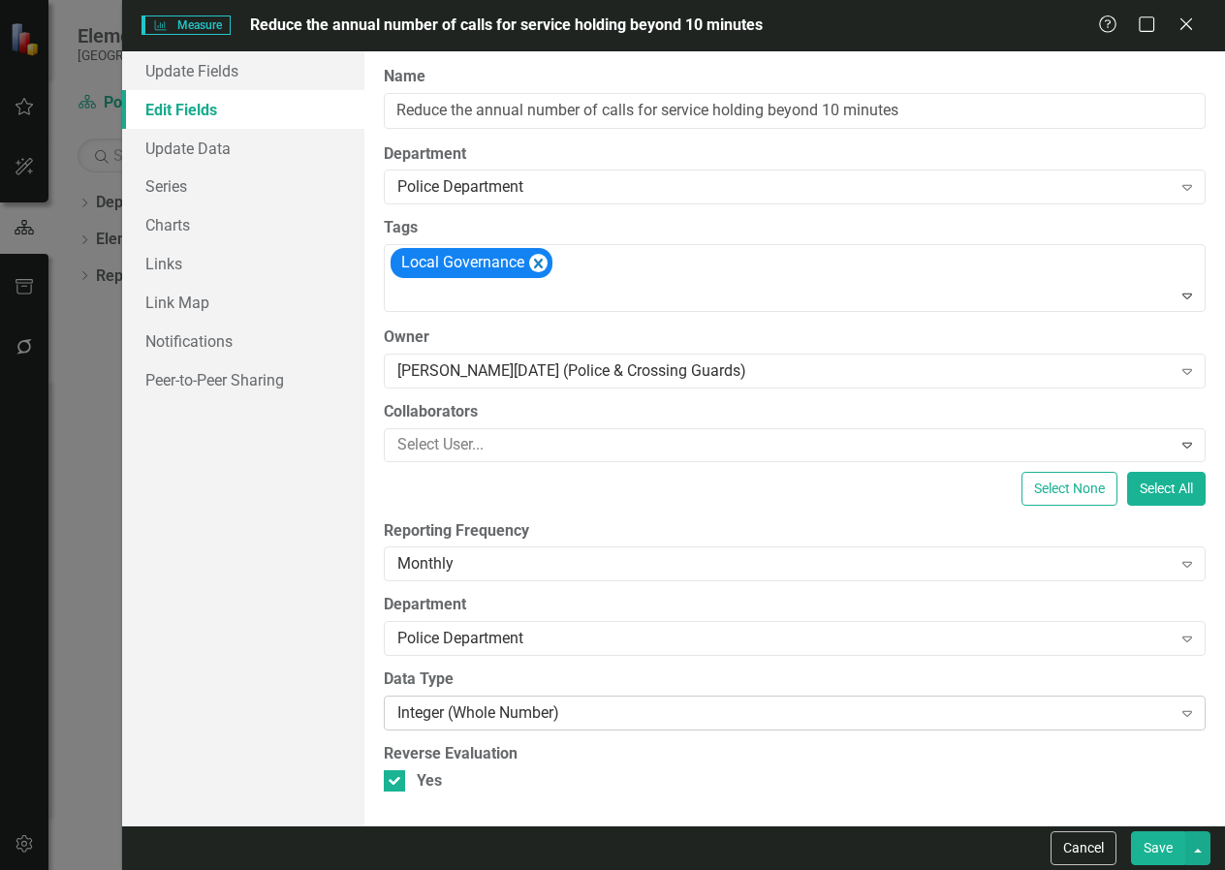
click at [1186, 714] on icon at bounding box center [1187, 714] width 10 height 6
click at [1153, 857] on button "Save" at bounding box center [1158, 848] width 54 height 34
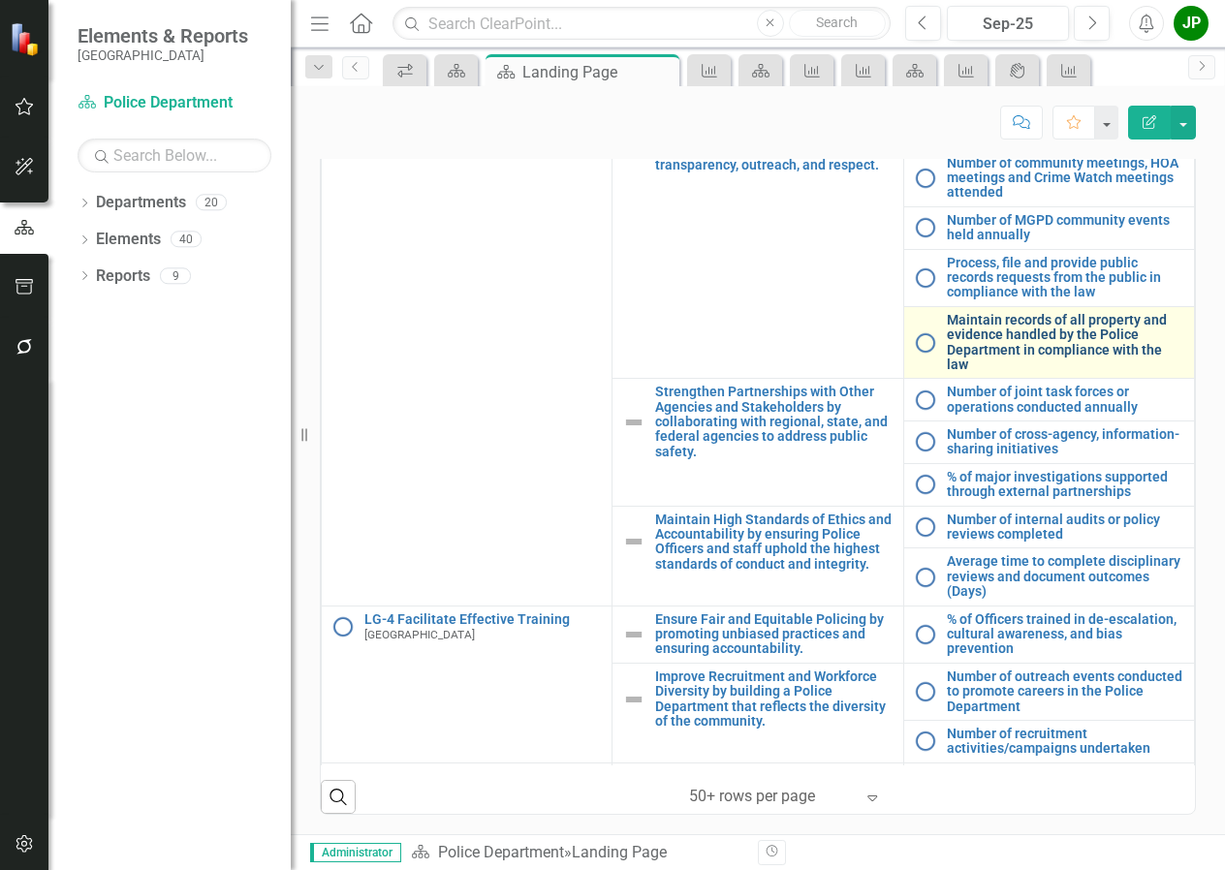
scroll to position [291, 0]
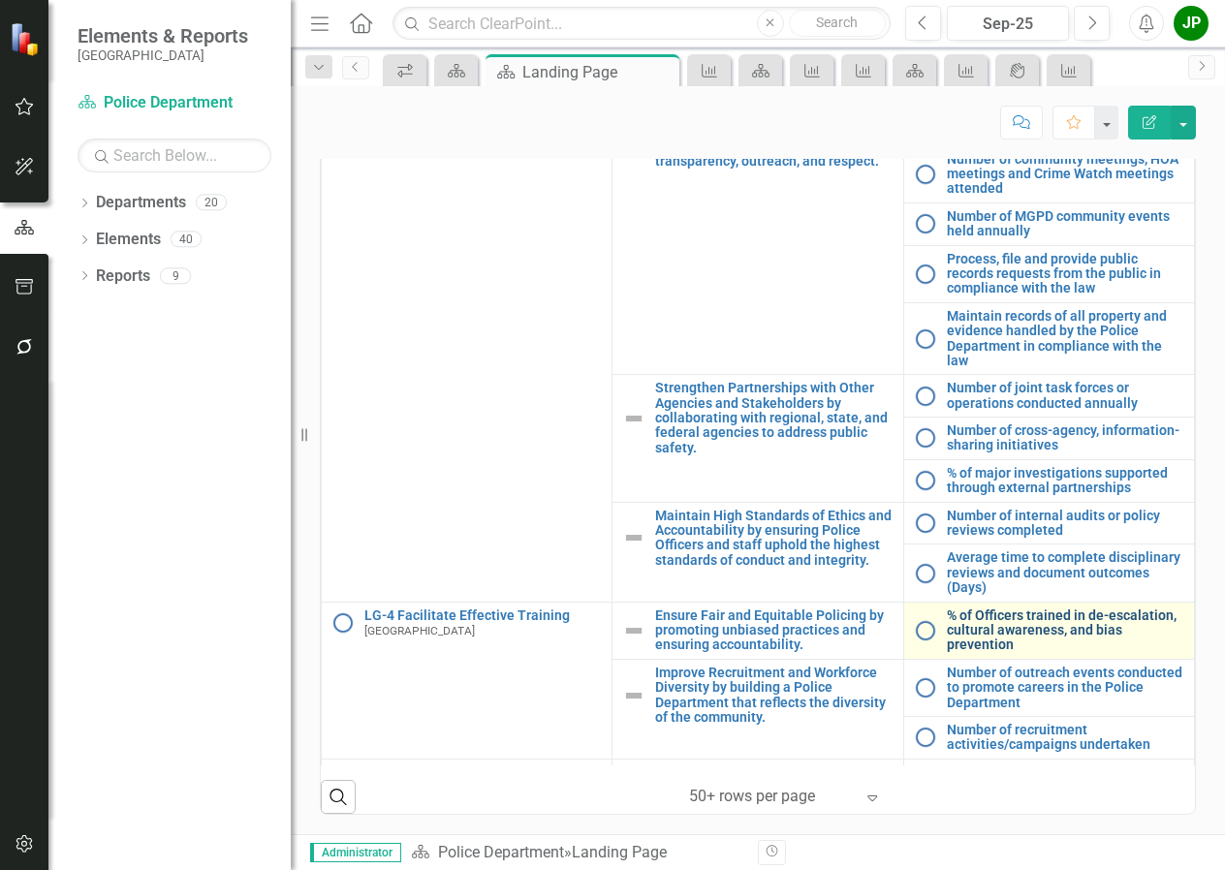
click at [985, 649] on link "% of Officers trained in de-escalation, cultural awareness, and bias prevention" at bounding box center [1065, 630] width 237 height 45
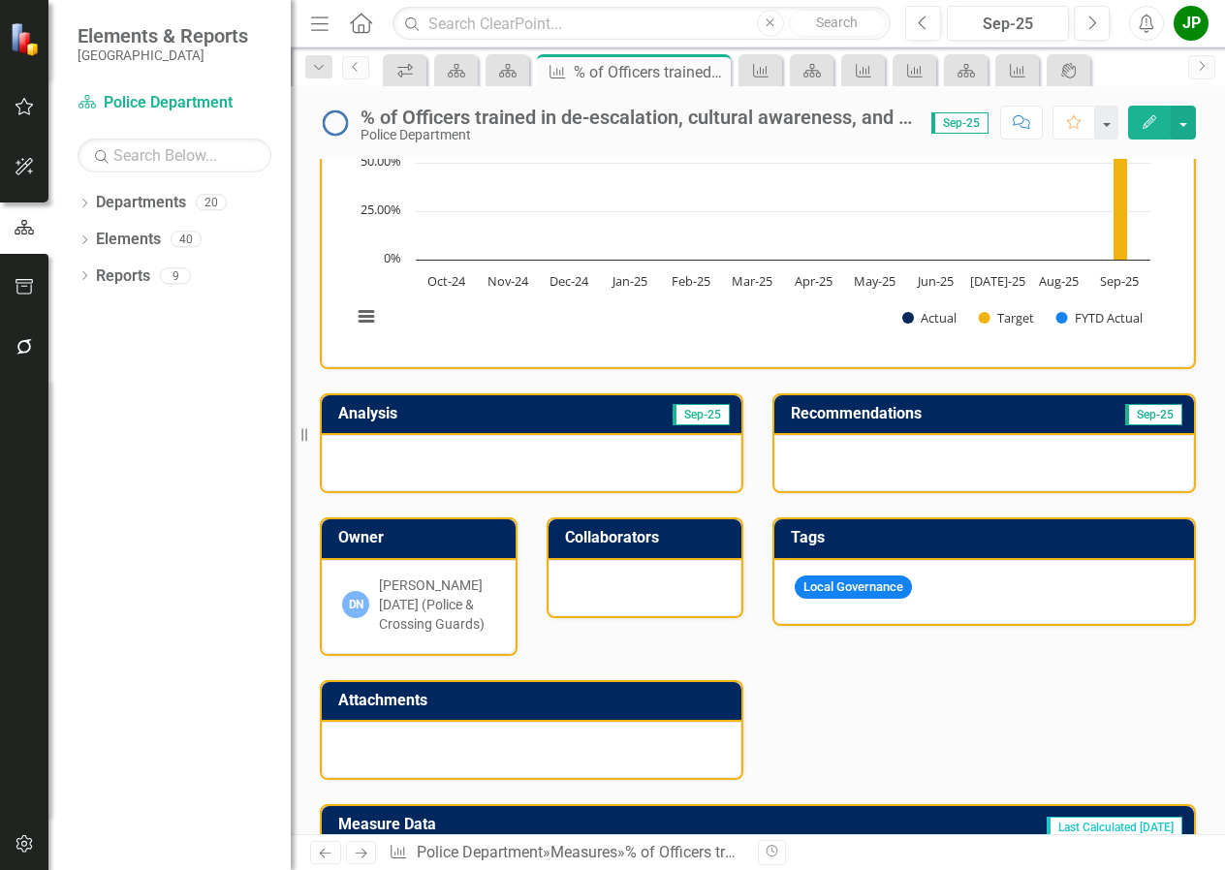
scroll to position [97, 0]
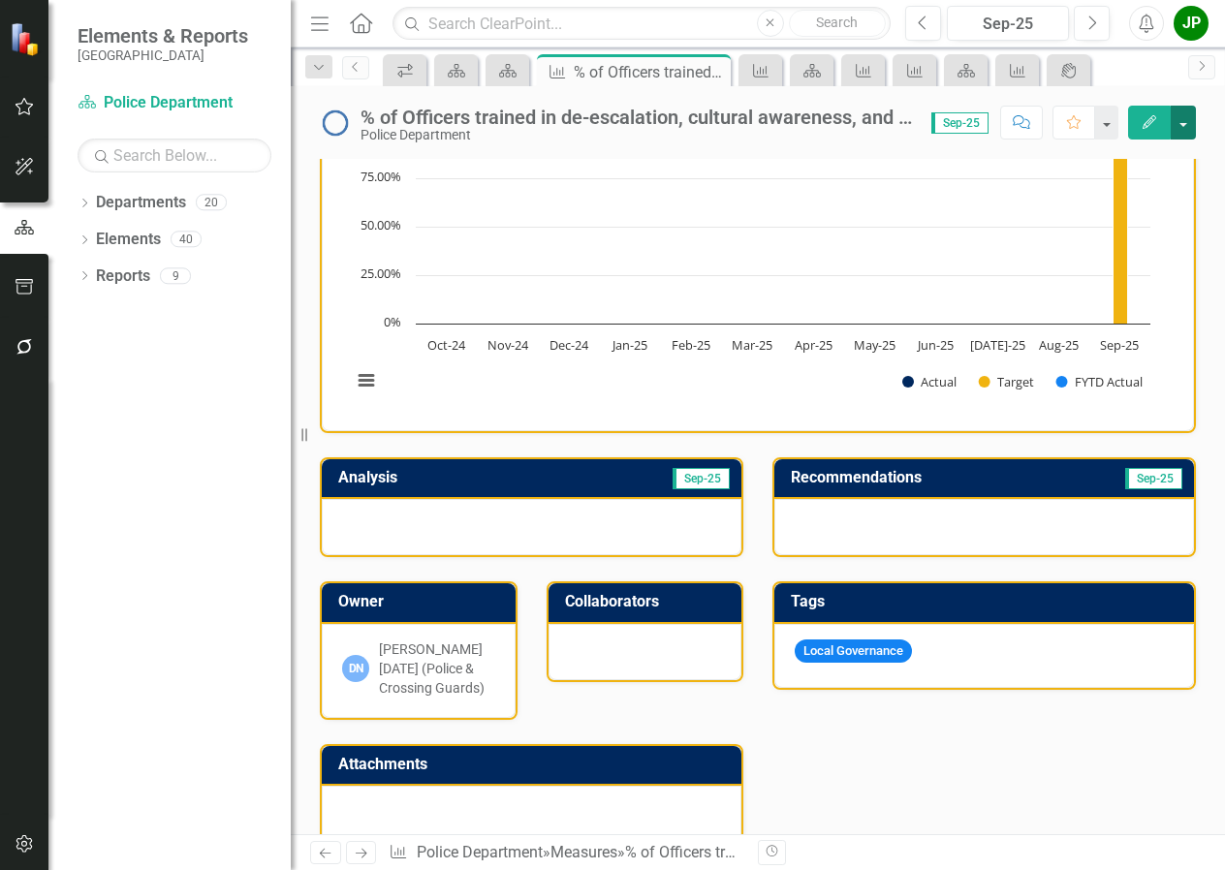
click at [1184, 121] on button "button" at bounding box center [1182, 123] width 25 height 34
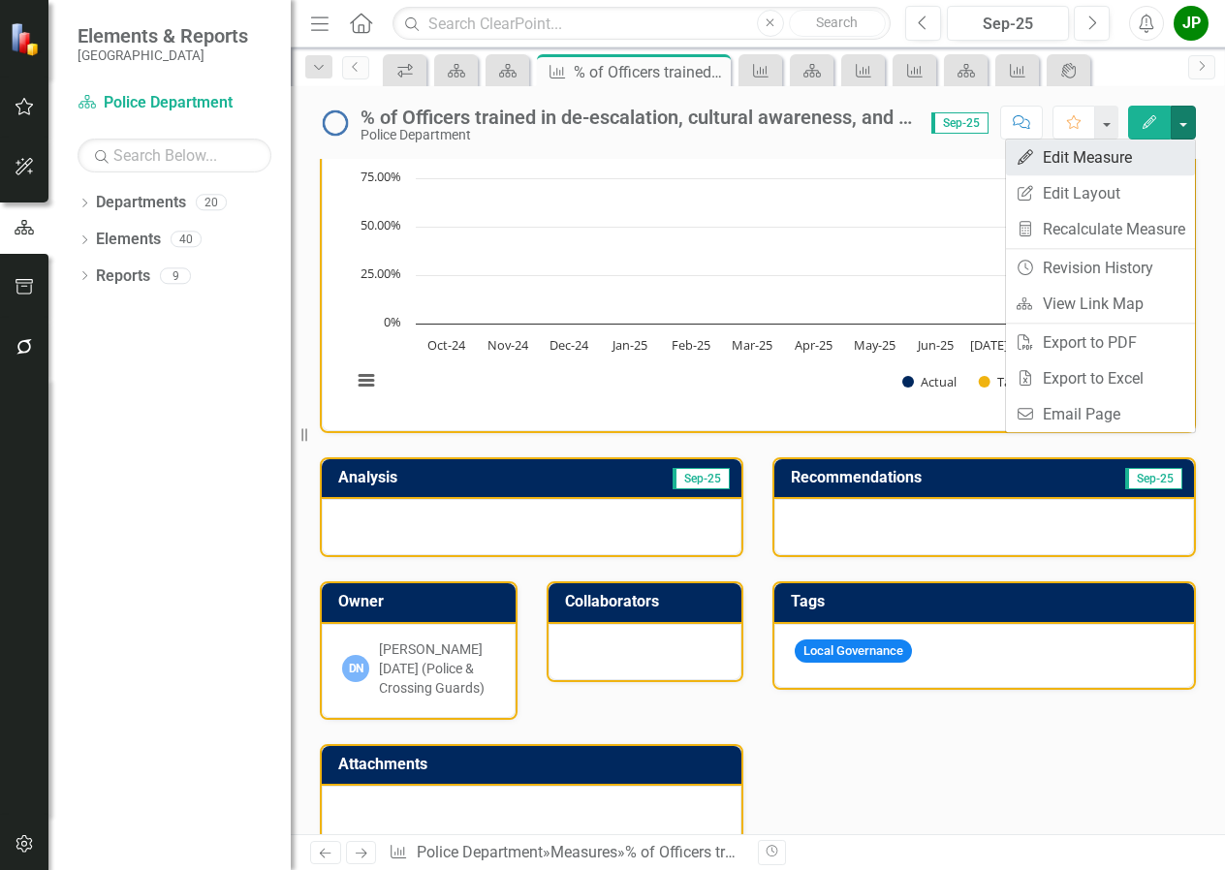
click at [1102, 167] on link "Edit Edit Measure" at bounding box center [1100, 158] width 189 height 36
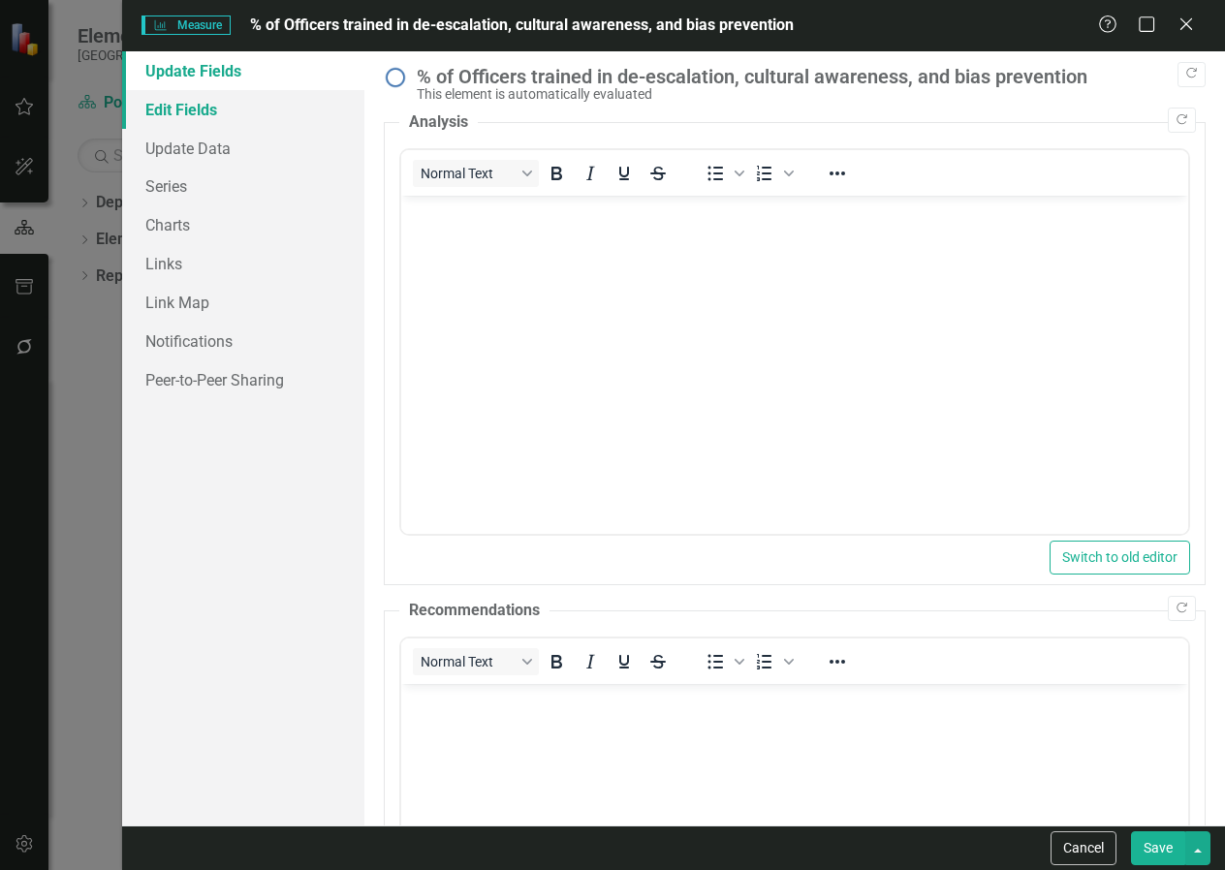
scroll to position [0, 0]
click at [200, 113] on link "Edit Fields" at bounding box center [243, 109] width 242 height 39
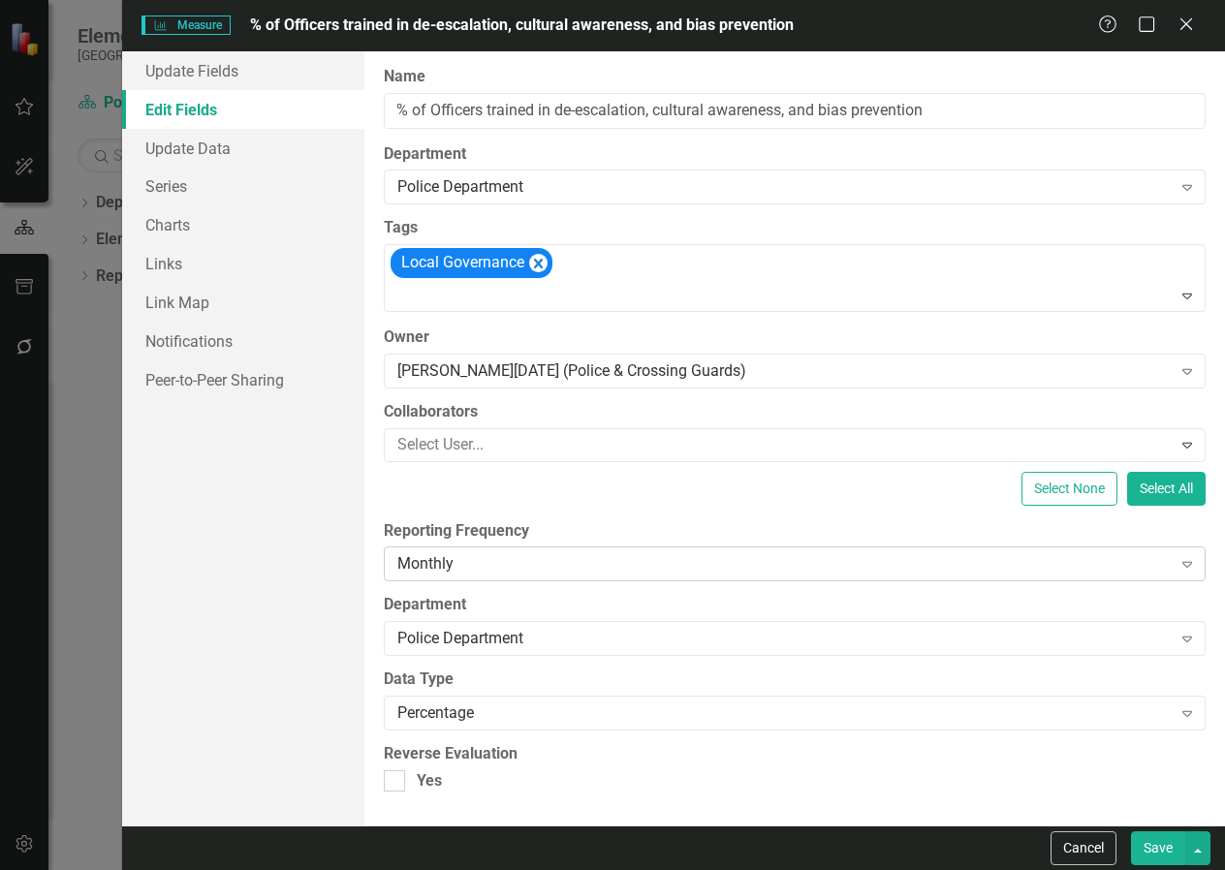
click at [1186, 565] on icon "Expand" at bounding box center [1186, 564] width 19 height 16
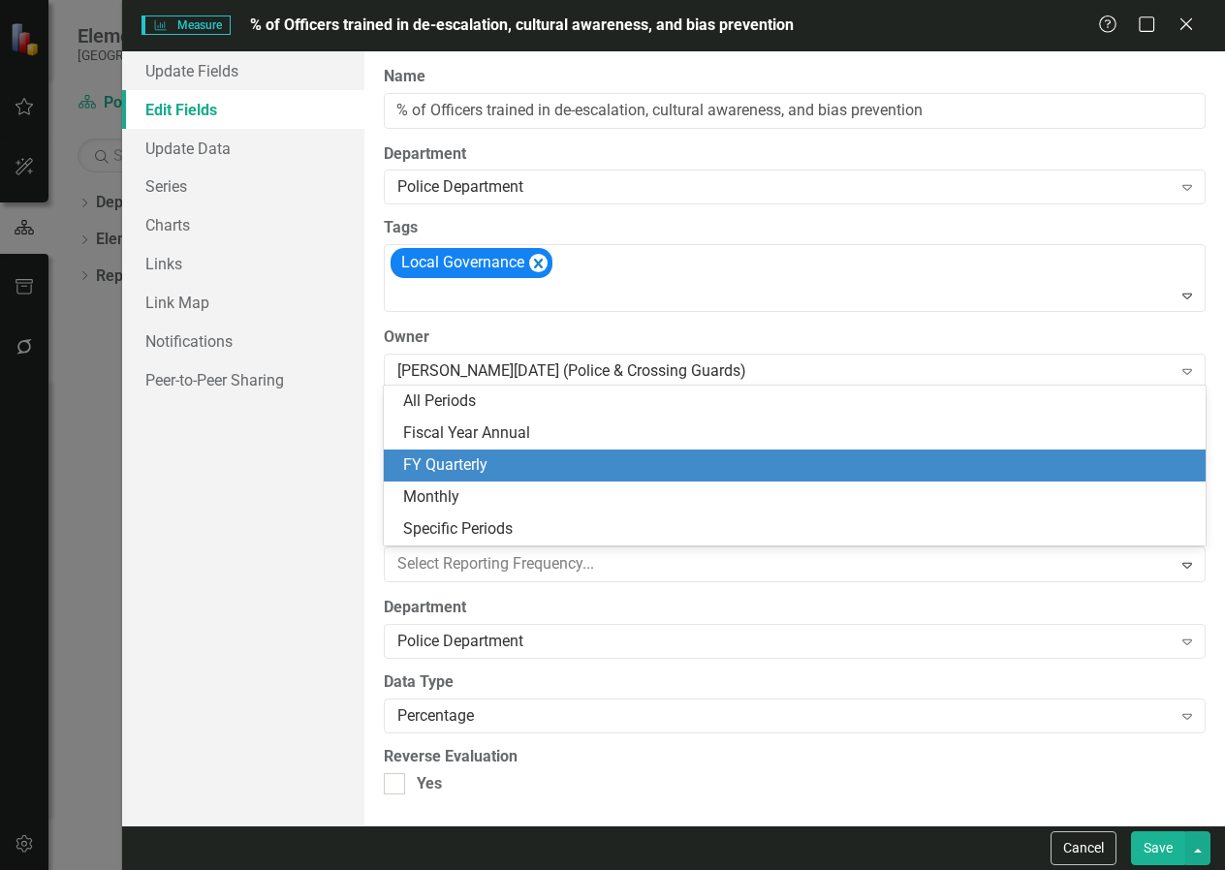
click at [994, 465] on div "FY Quarterly" at bounding box center [798, 465] width 791 height 22
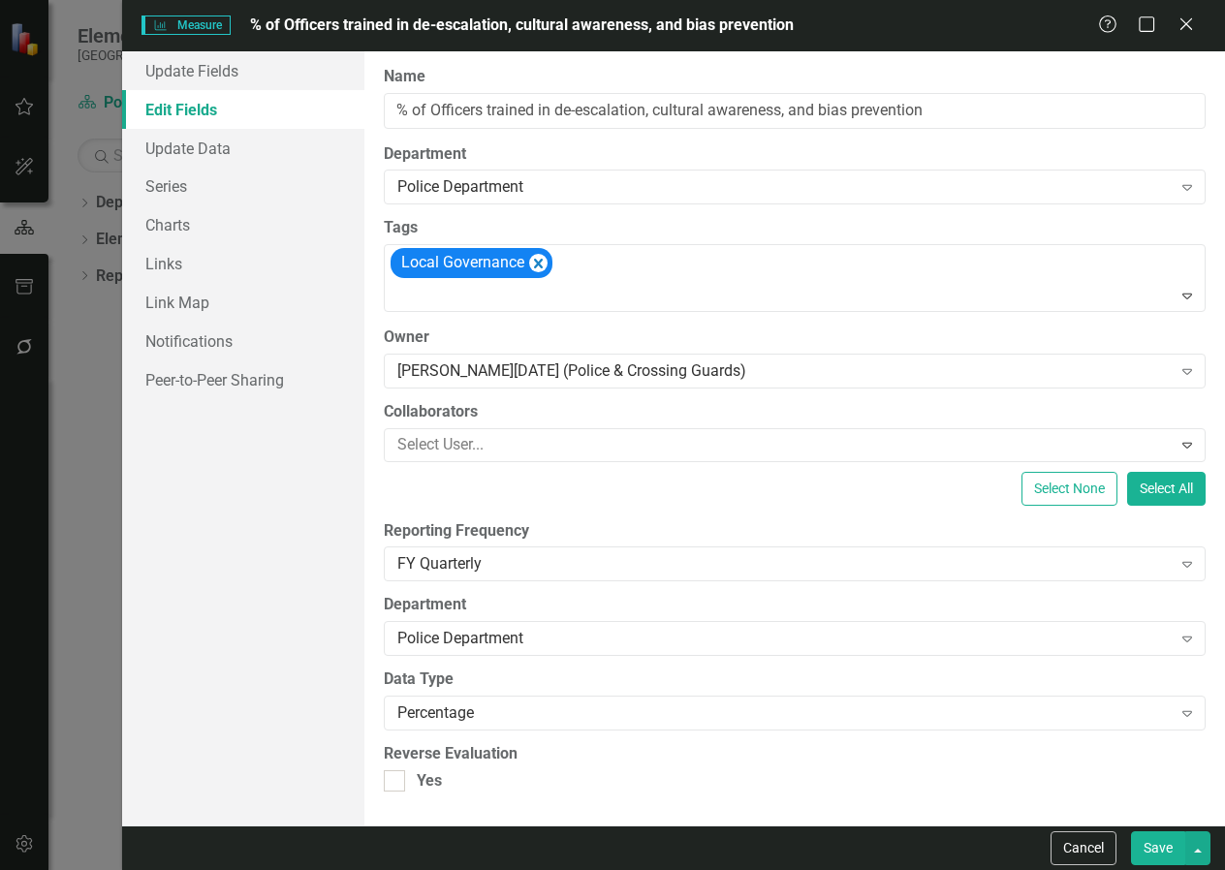
click at [1155, 844] on button "Save" at bounding box center [1158, 848] width 54 height 34
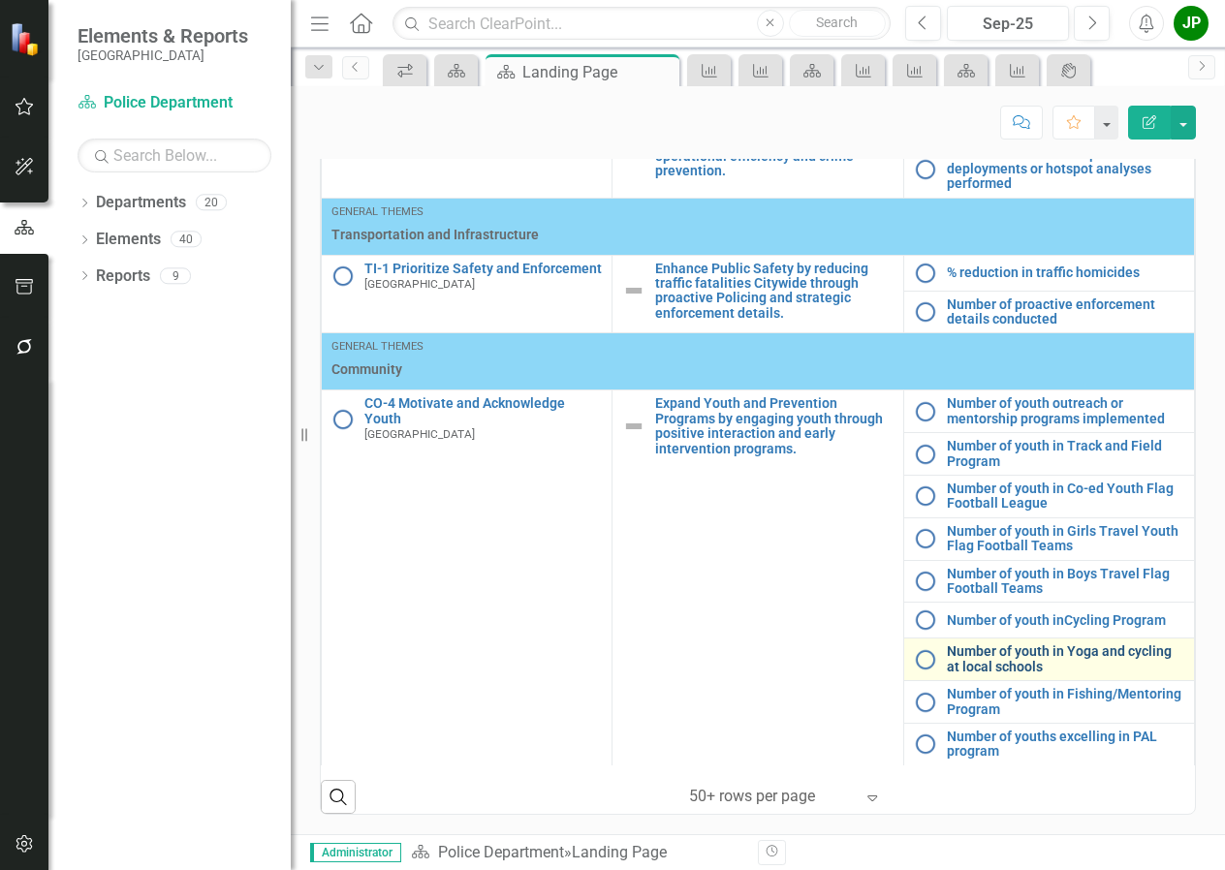
scroll to position [1167, 0]
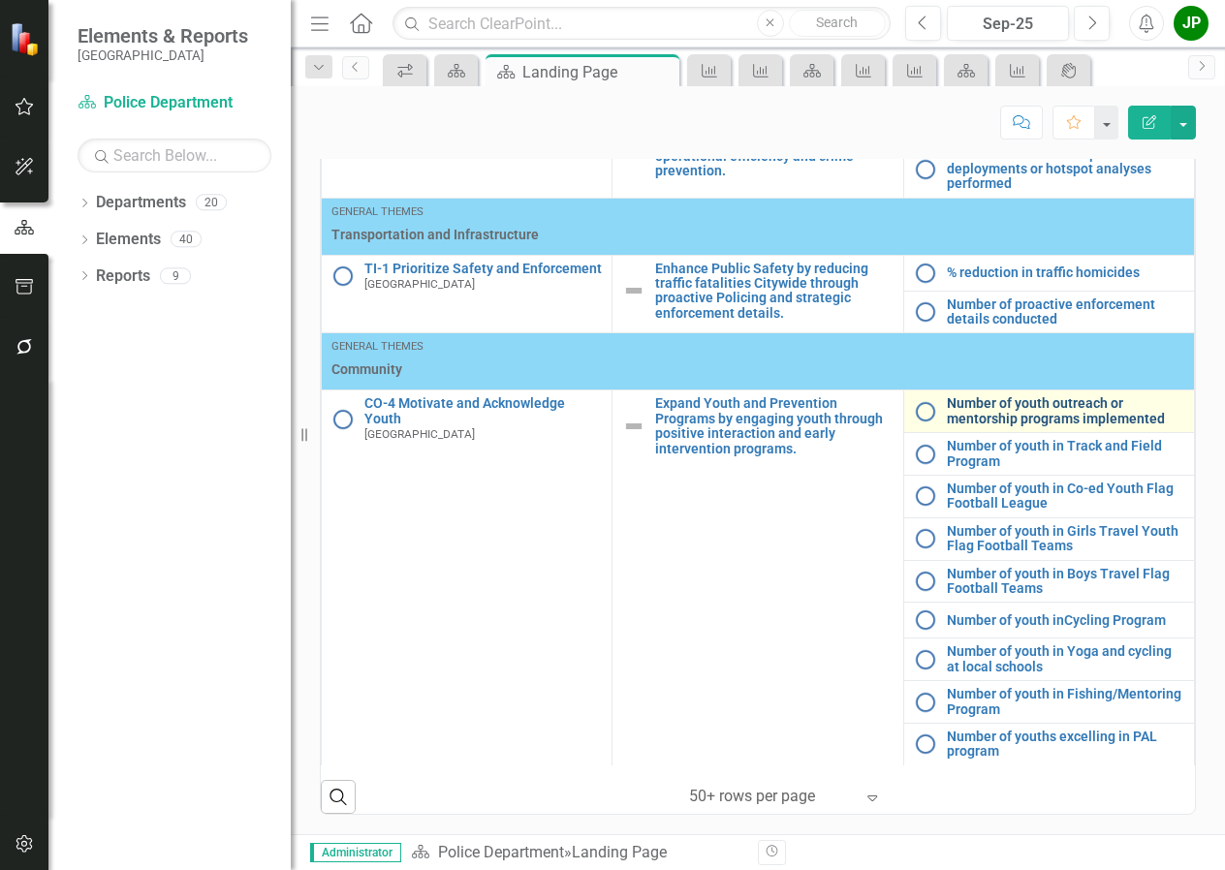
click at [1017, 426] on link "Number of youth outreach or mentorship programs implemented" at bounding box center [1065, 411] width 237 height 30
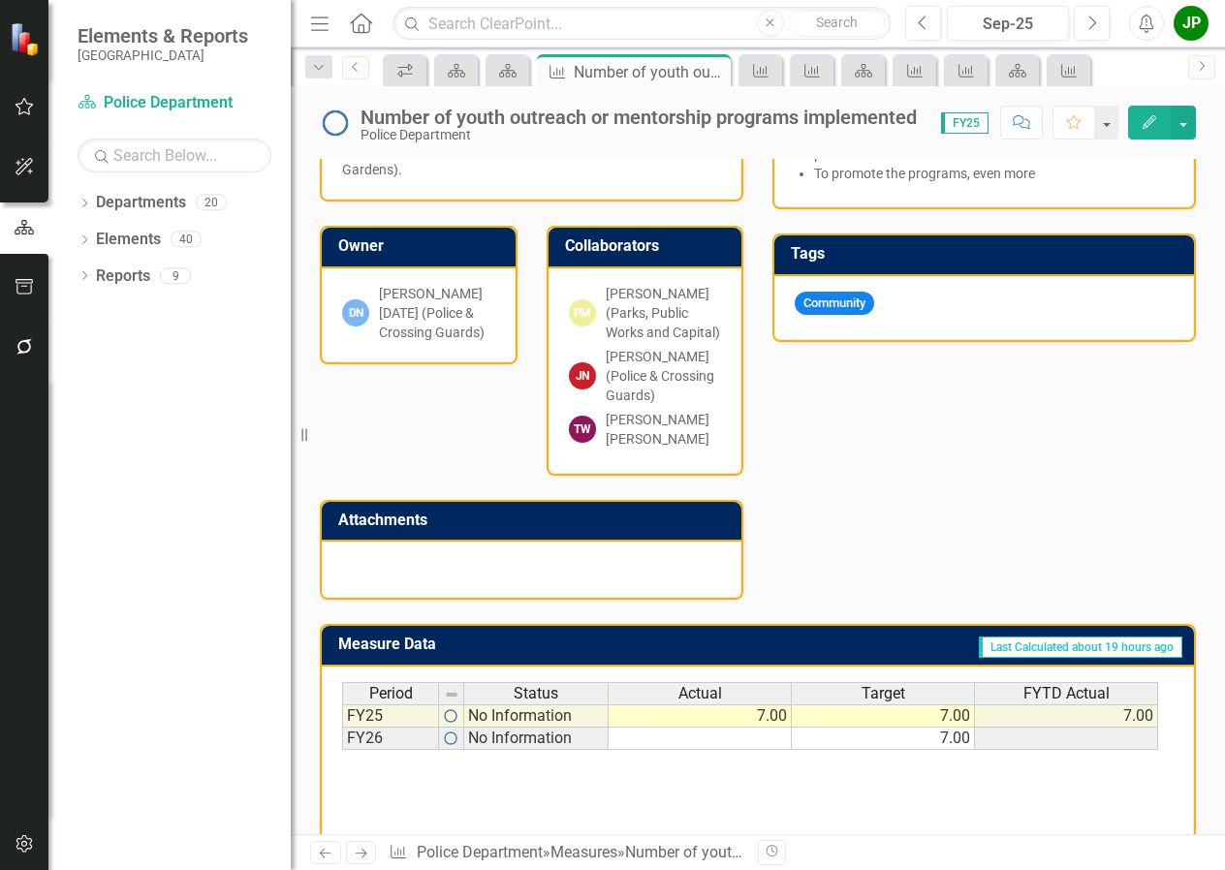
scroll to position [403, 0]
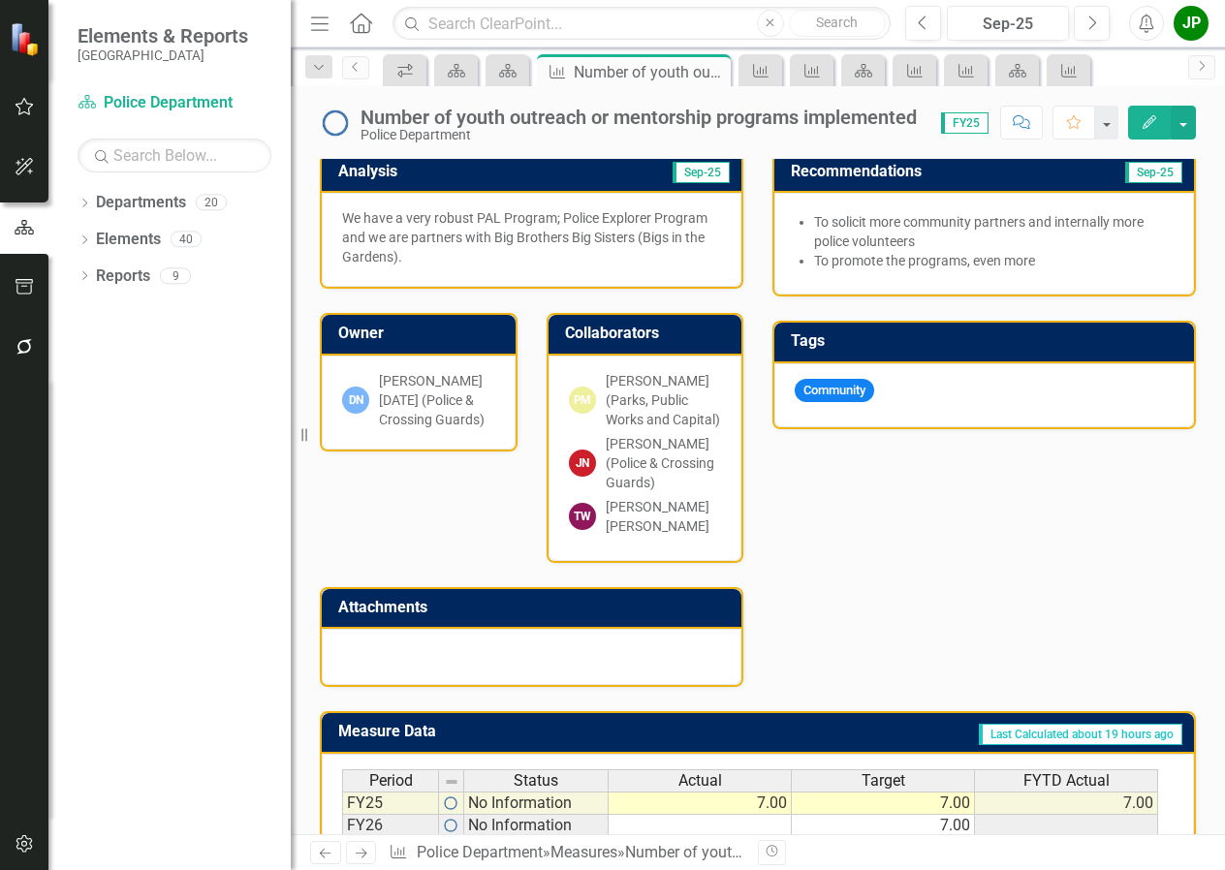
click at [654, 383] on div "[PERSON_NAME] (Parks, Public Works and Capital)" at bounding box center [664, 400] width 116 height 58
click at [610, 331] on h3 "Collaborators" at bounding box center [649, 333] width 168 height 17
click at [622, 492] on div "[PERSON_NAME] (Police & Crossing Guards)" at bounding box center [664, 463] width 116 height 58
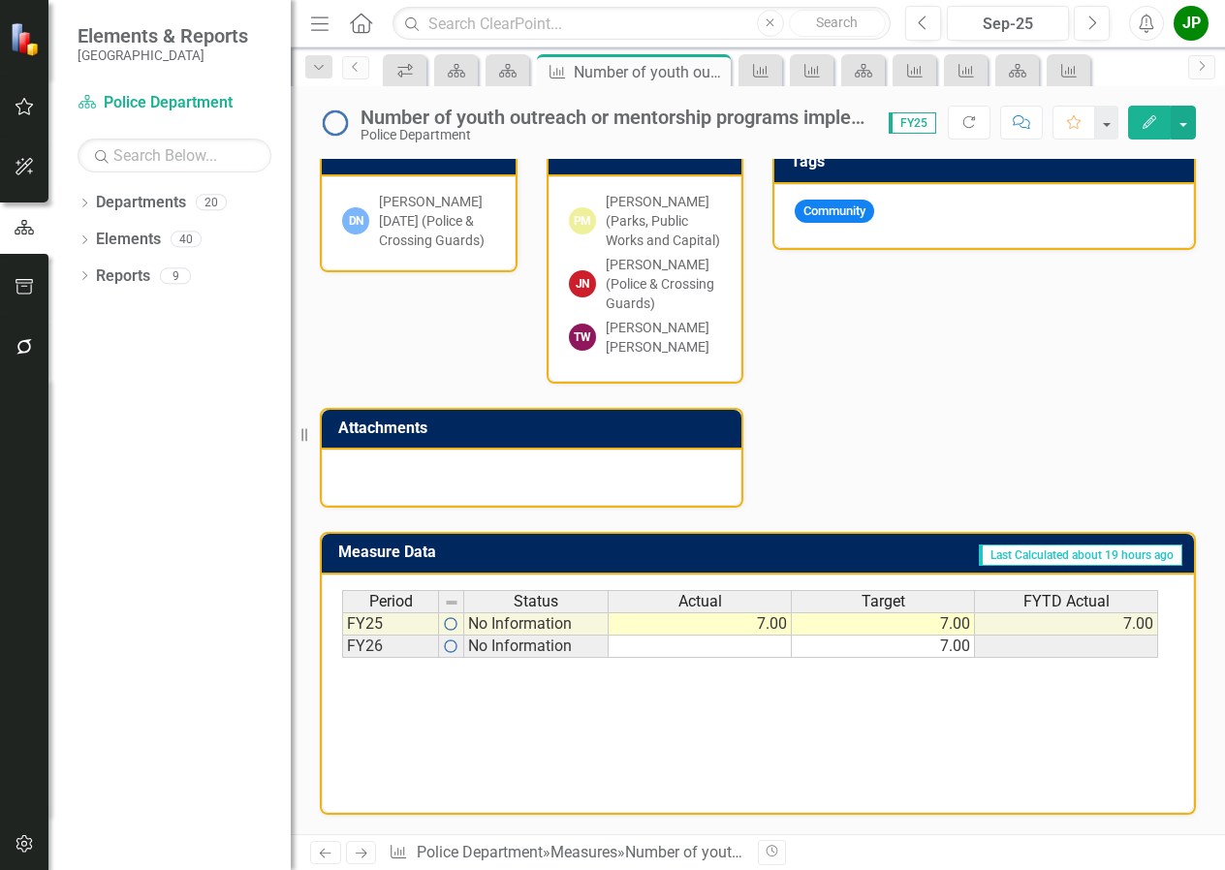
click at [644, 332] on div "[PERSON_NAME] [PERSON_NAME]" at bounding box center [664, 337] width 116 height 39
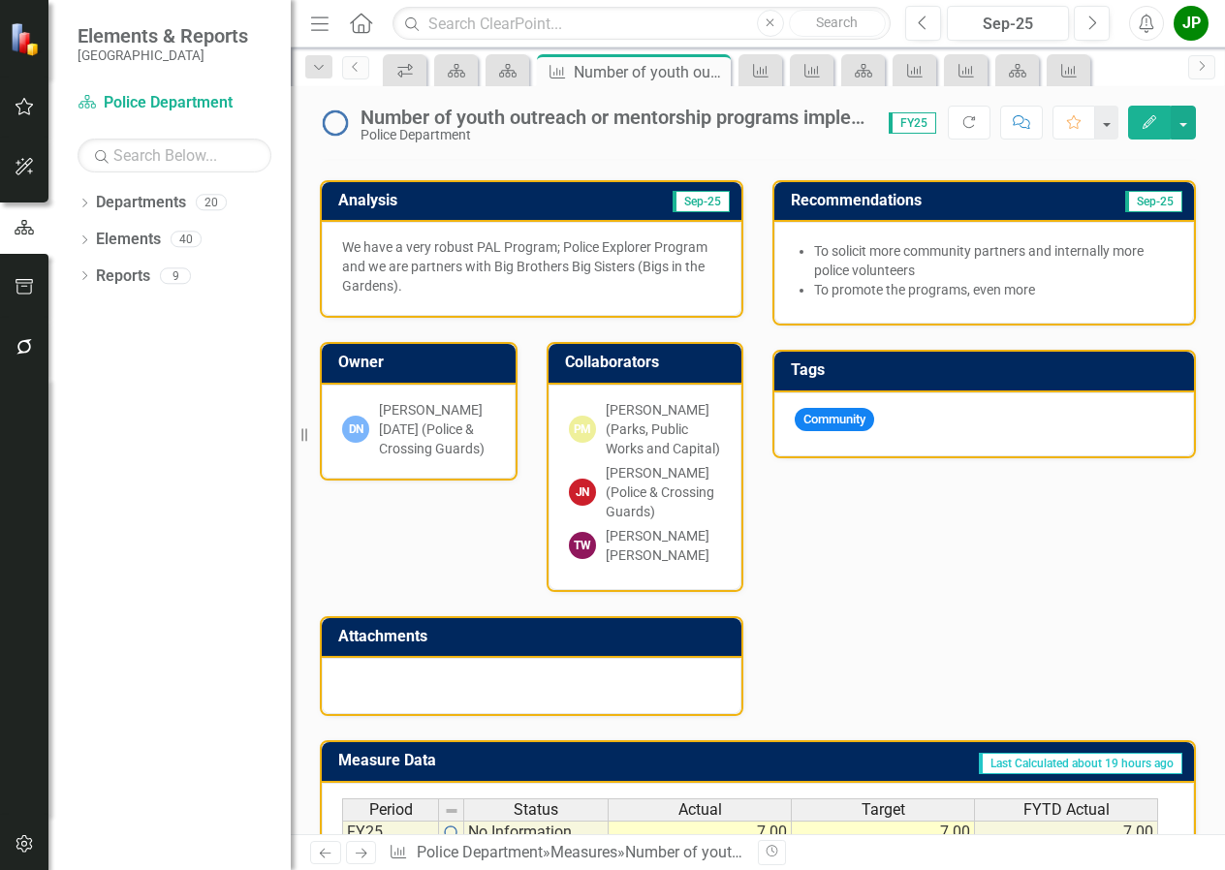
scroll to position [306, 0]
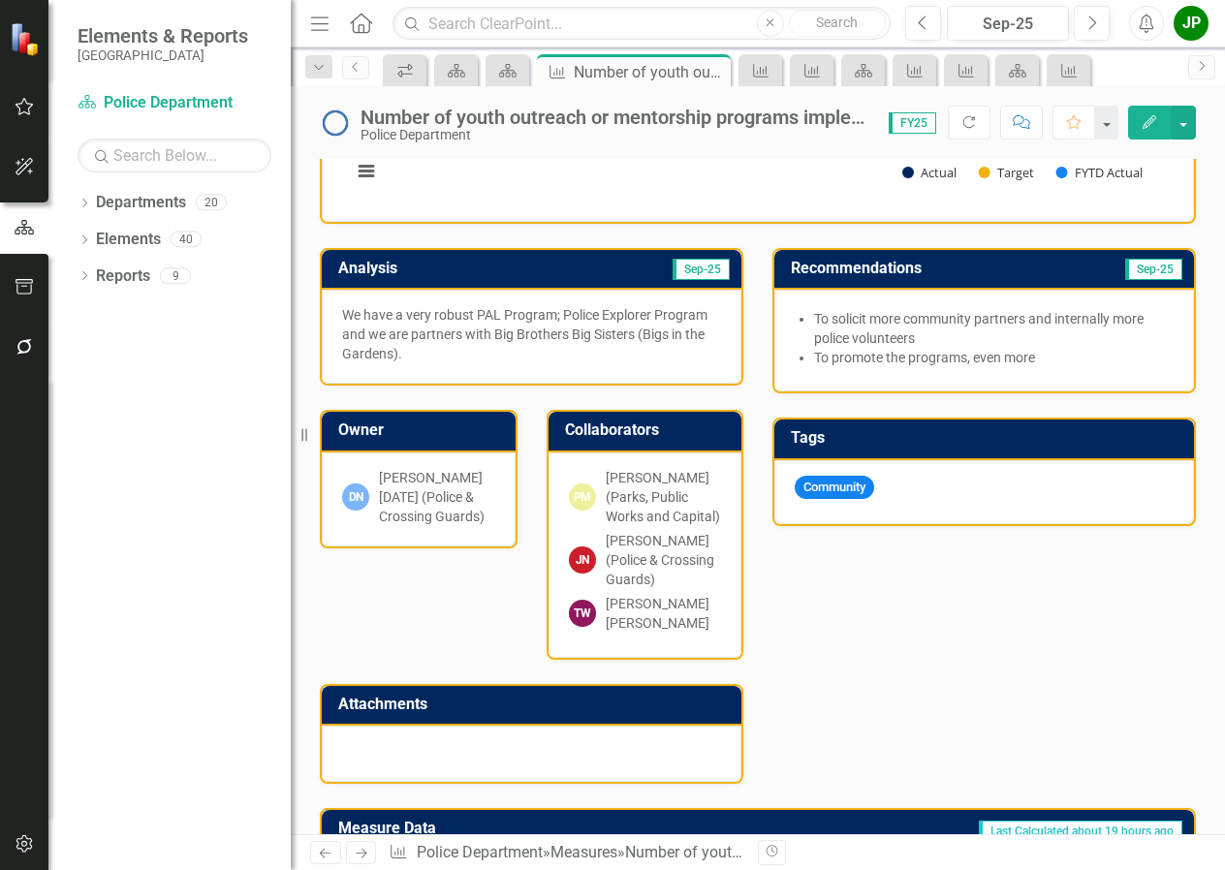
click at [632, 445] on td "Collaborators" at bounding box center [649, 433] width 168 height 32
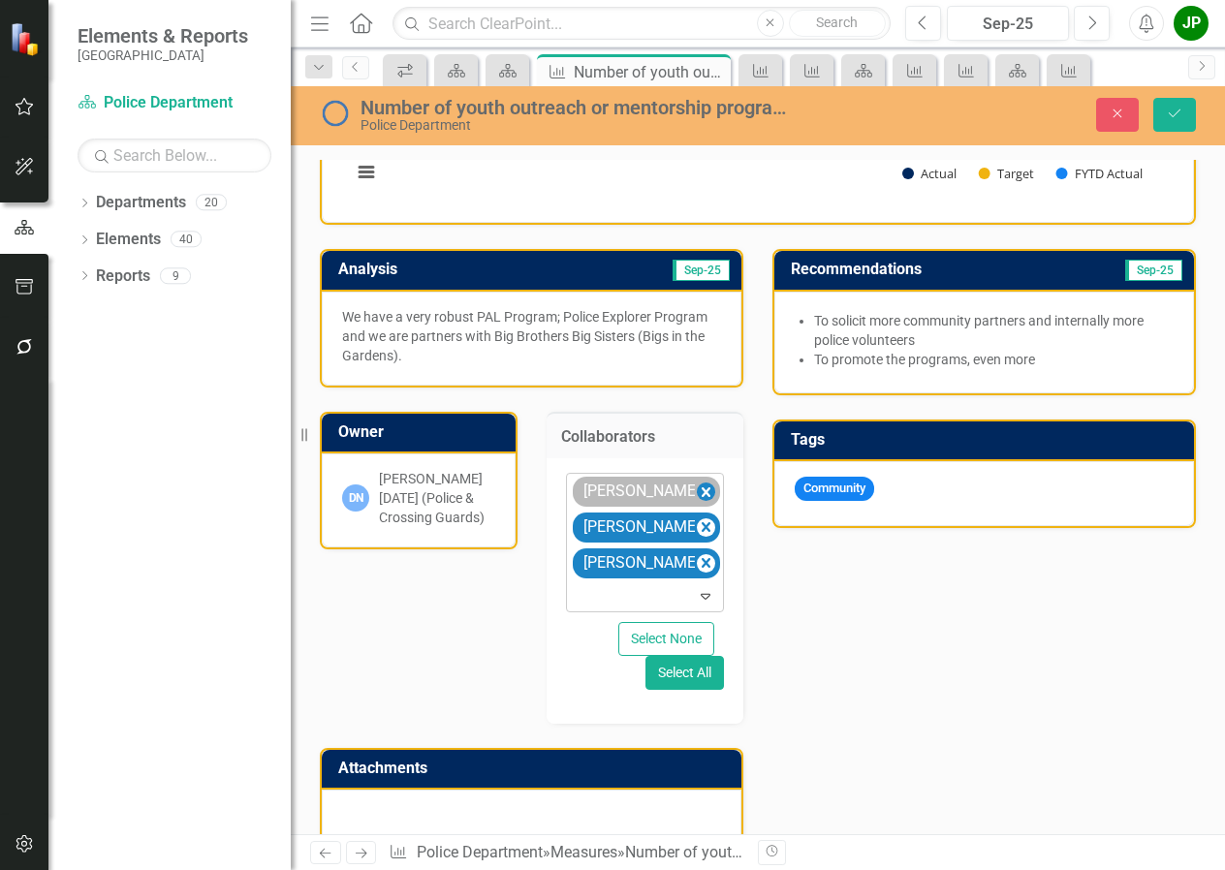
click at [697, 487] on icon "Remove Paulette Murphy (Parks, Public Works and Capital)" at bounding box center [706, 492] width 18 height 24
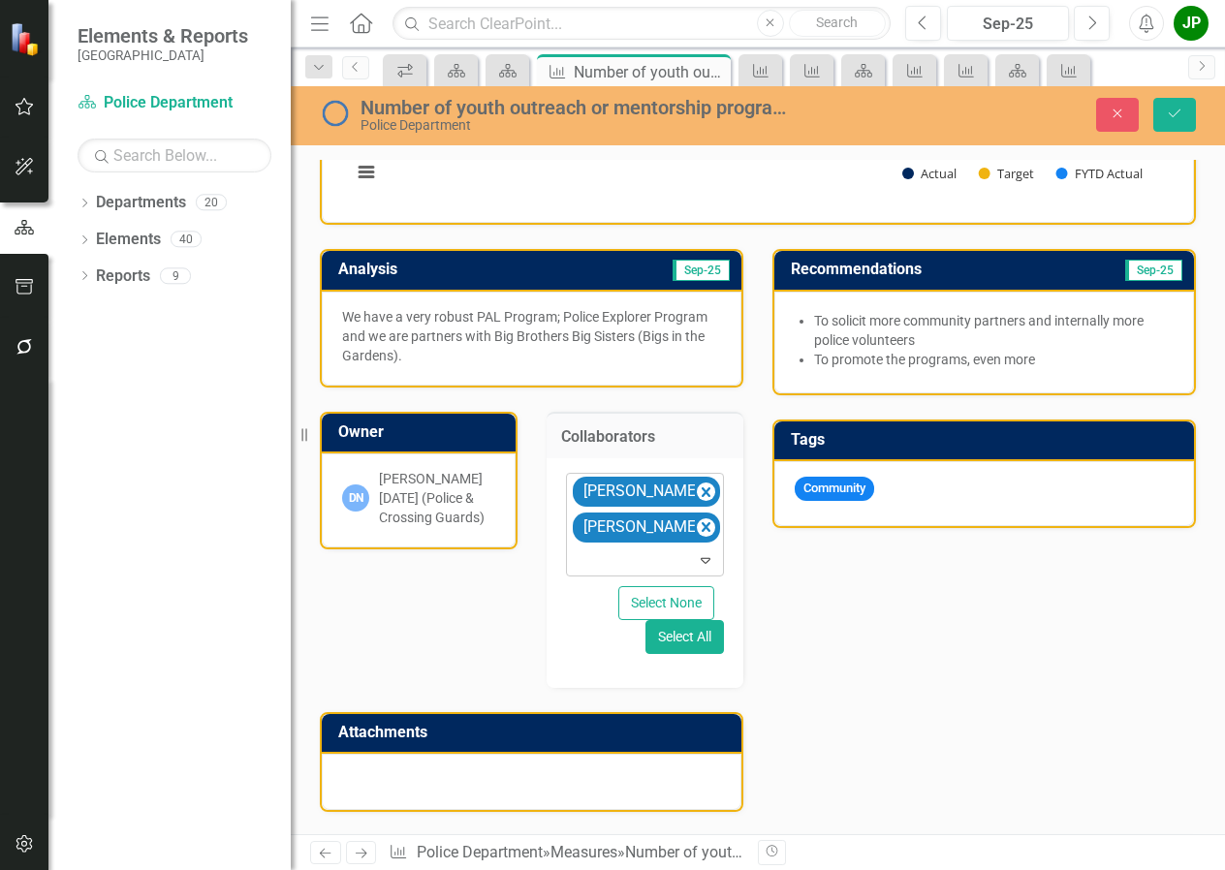
click at [955, 656] on div "Analysis Sep-25 We have a very robust PAL Program; Police Explorer Program and …" at bounding box center [757, 518] width 905 height 587
click at [383, 598] on div "Analysis Sep-25 We have a very robust PAL Program; Police Explorer Program and …" at bounding box center [531, 518] width 452 height 587
click at [1187, 118] on button "Save" at bounding box center [1174, 115] width 43 height 34
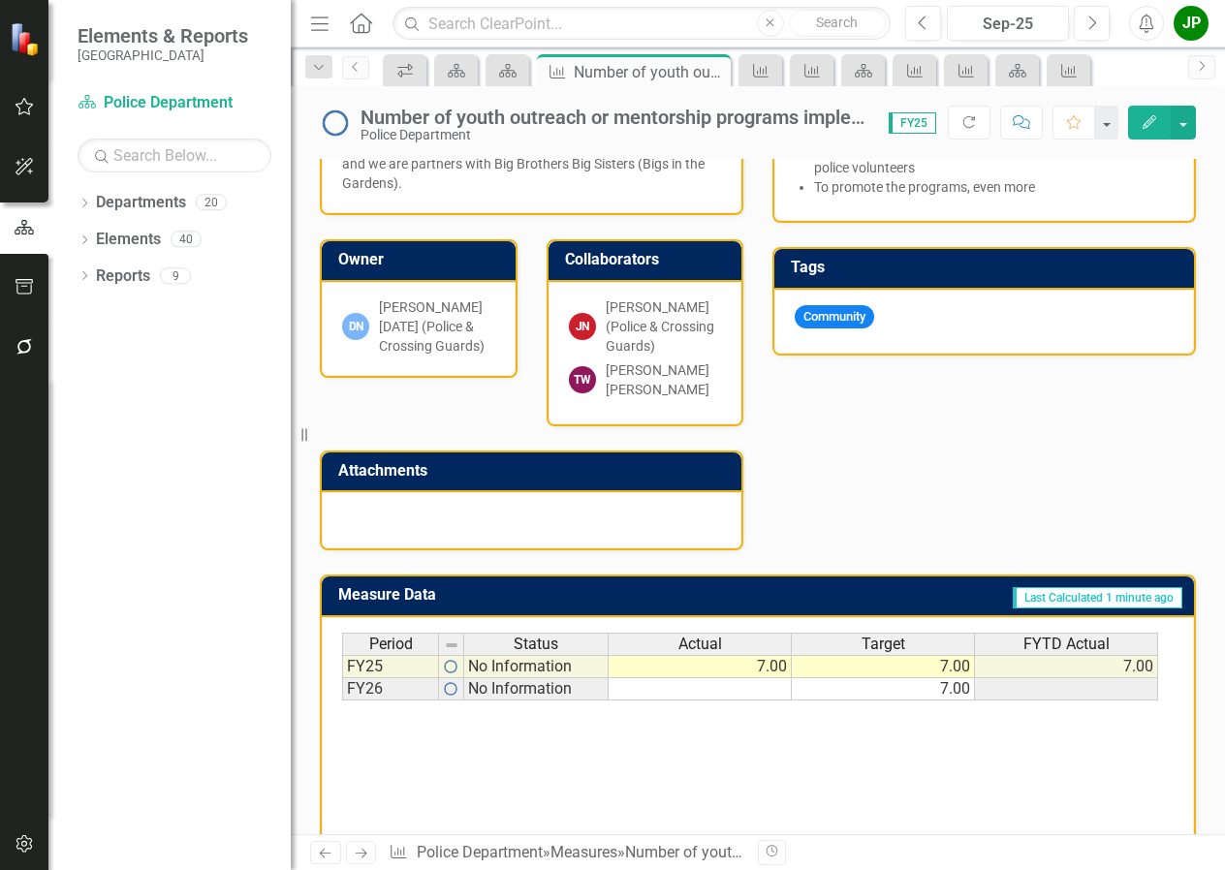
scroll to position [484, 0]
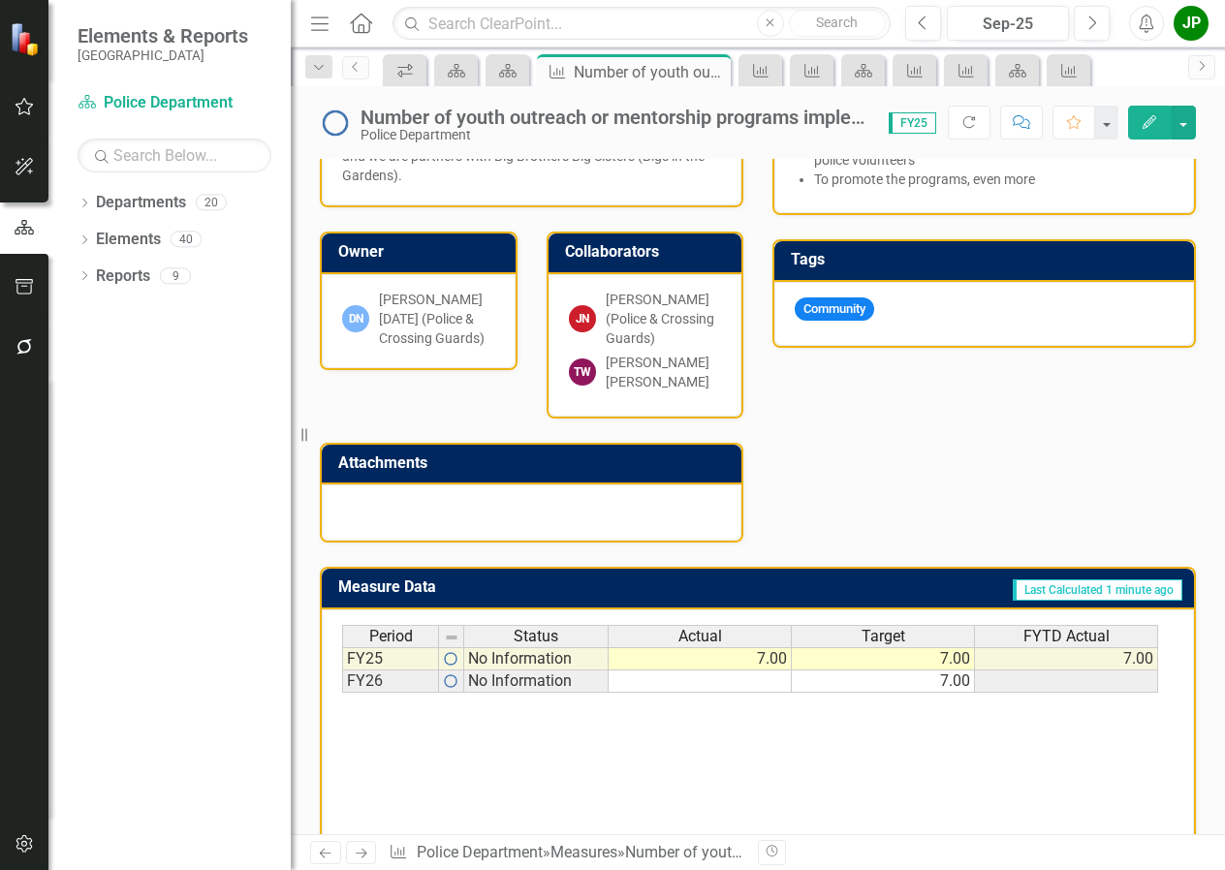
click at [694, 366] on div "[PERSON_NAME] [PERSON_NAME]" at bounding box center [664, 372] width 116 height 39
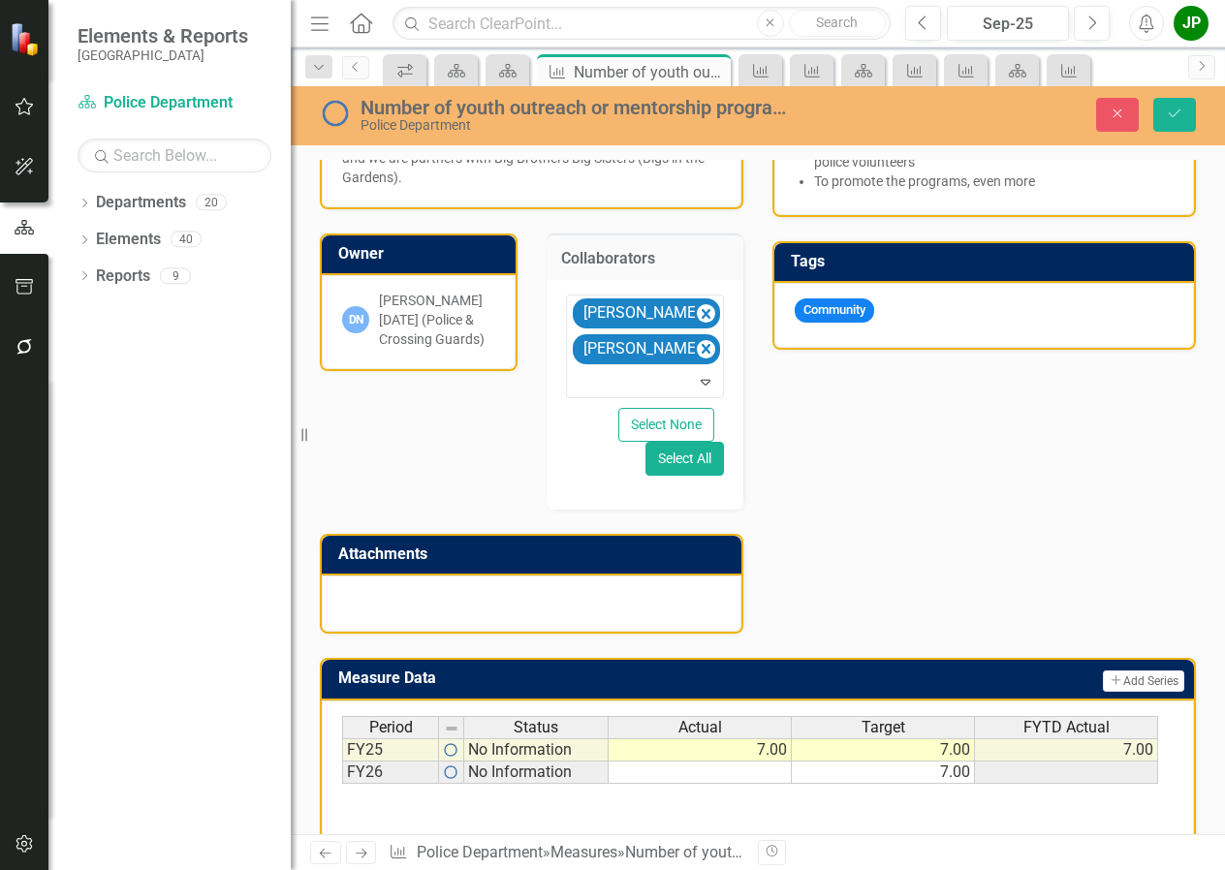
click at [886, 427] on div "Analysis Sep-25 We have a very robust PAL Program; Police Explorer Program and …" at bounding box center [757, 340] width 905 height 587
click at [1115, 123] on button "Close" at bounding box center [1117, 115] width 43 height 34
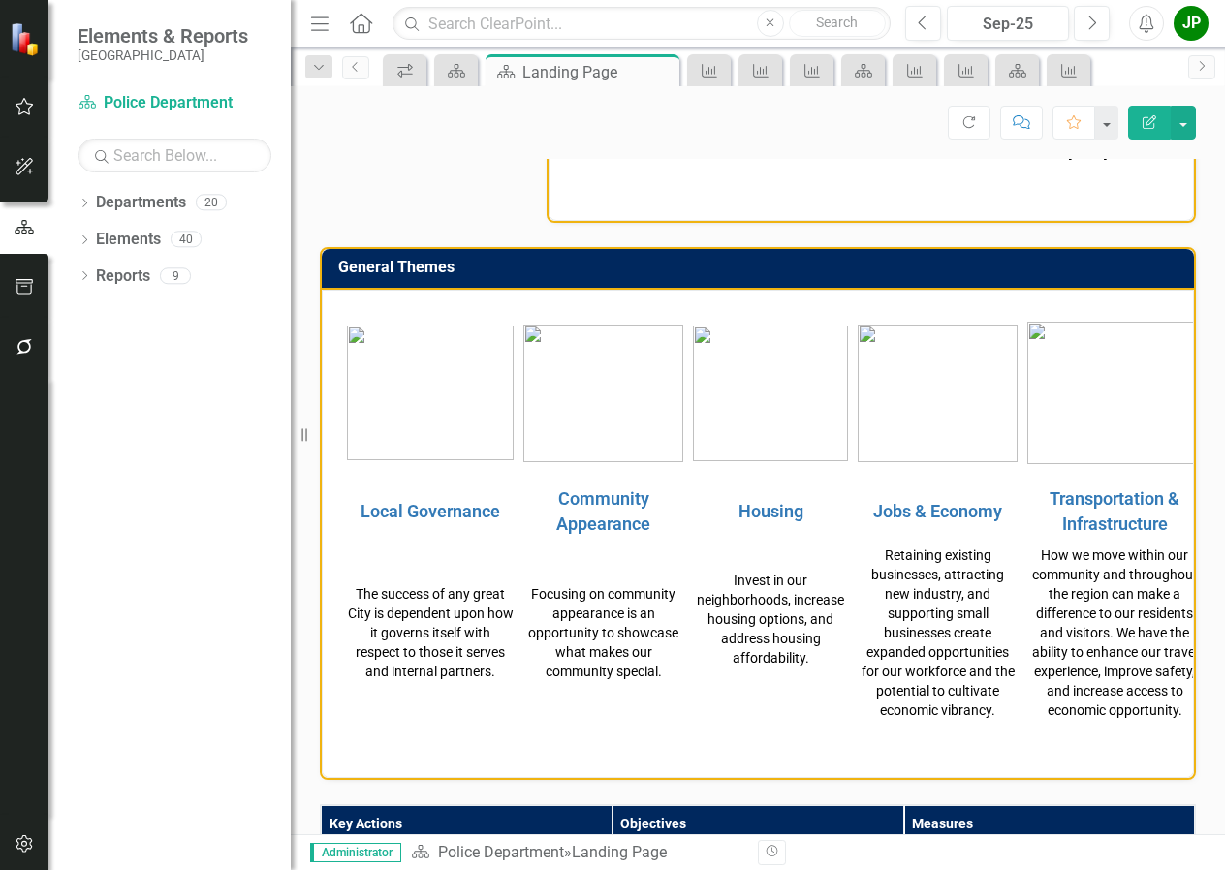
scroll to position [198, 0]
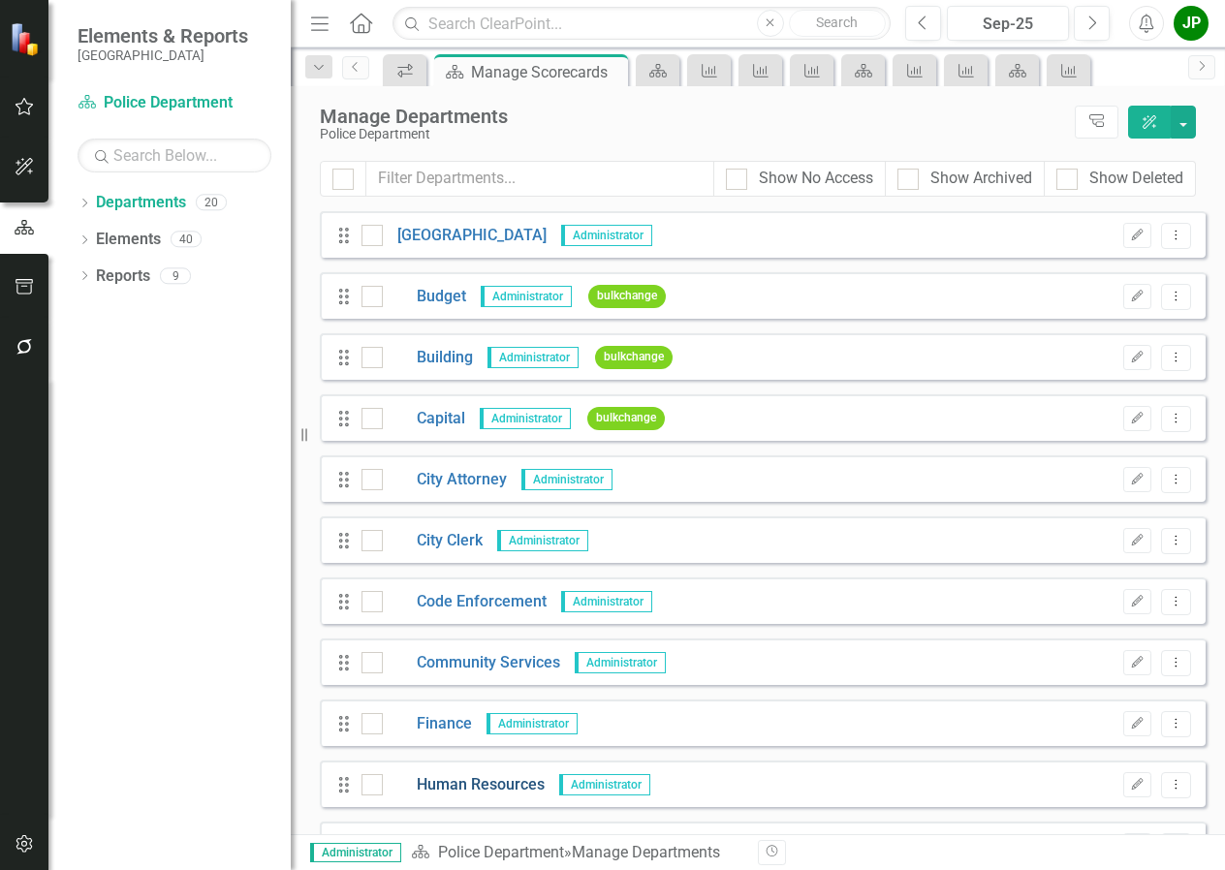
click at [504, 792] on link "Human Resources" at bounding box center [464, 785] width 162 height 22
